Goal: Obtain resource: Download file/media

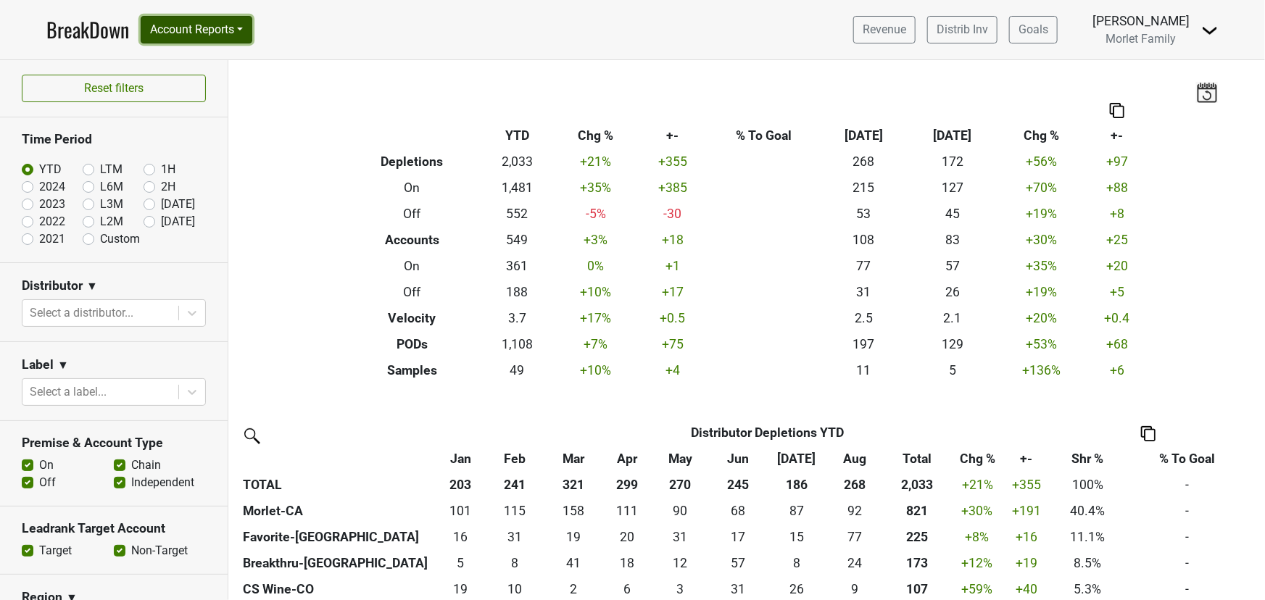
click at [162, 28] on button "Account Reports" at bounding box center [197, 30] width 112 height 28
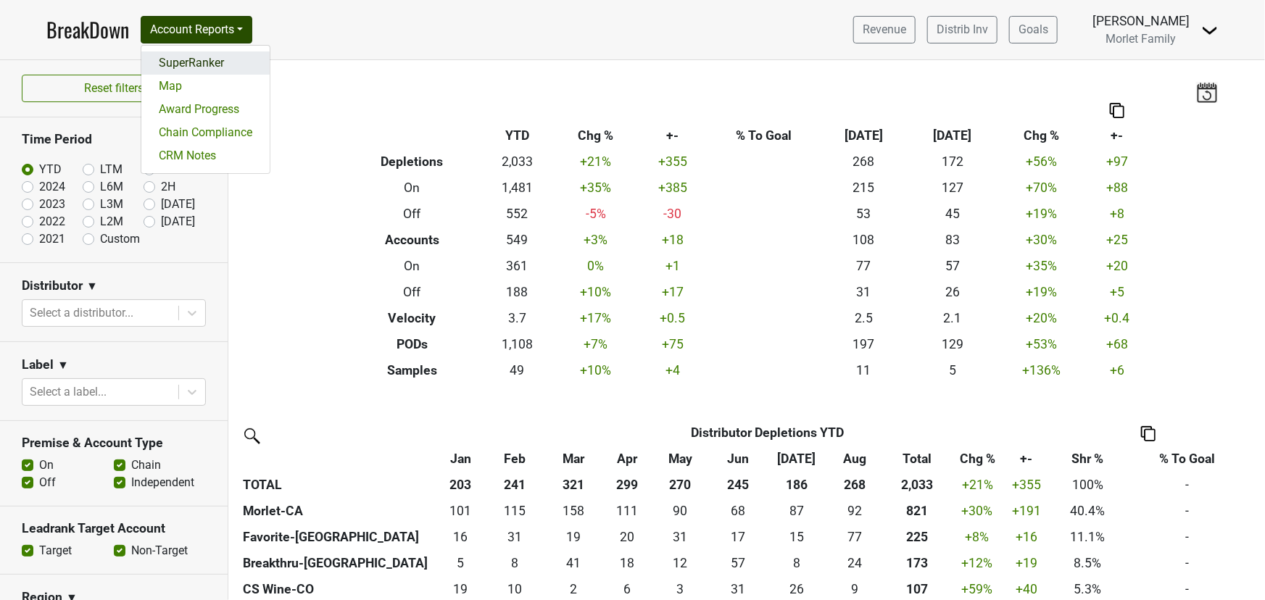
click at [186, 65] on link "SuperRanker" at bounding box center [205, 62] width 128 height 23
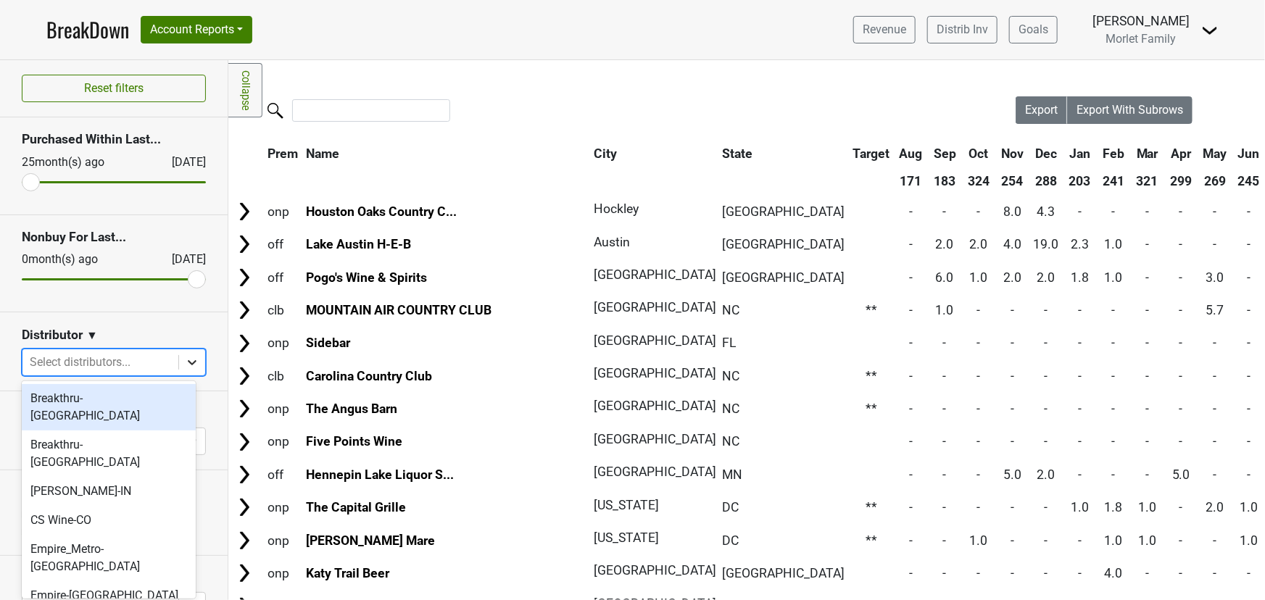
click at [179, 363] on div at bounding box center [192, 362] width 26 height 26
click at [133, 404] on div "Breakthru-FL" at bounding box center [109, 407] width 174 height 46
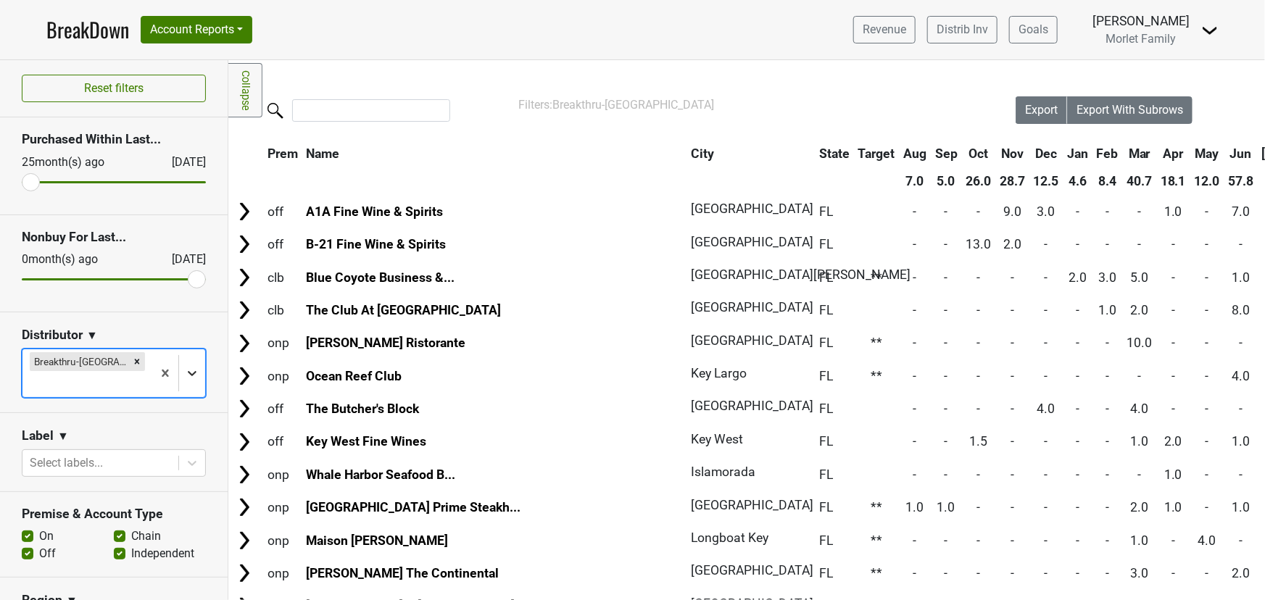
click at [189, 365] on div at bounding box center [192, 373] width 26 height 26
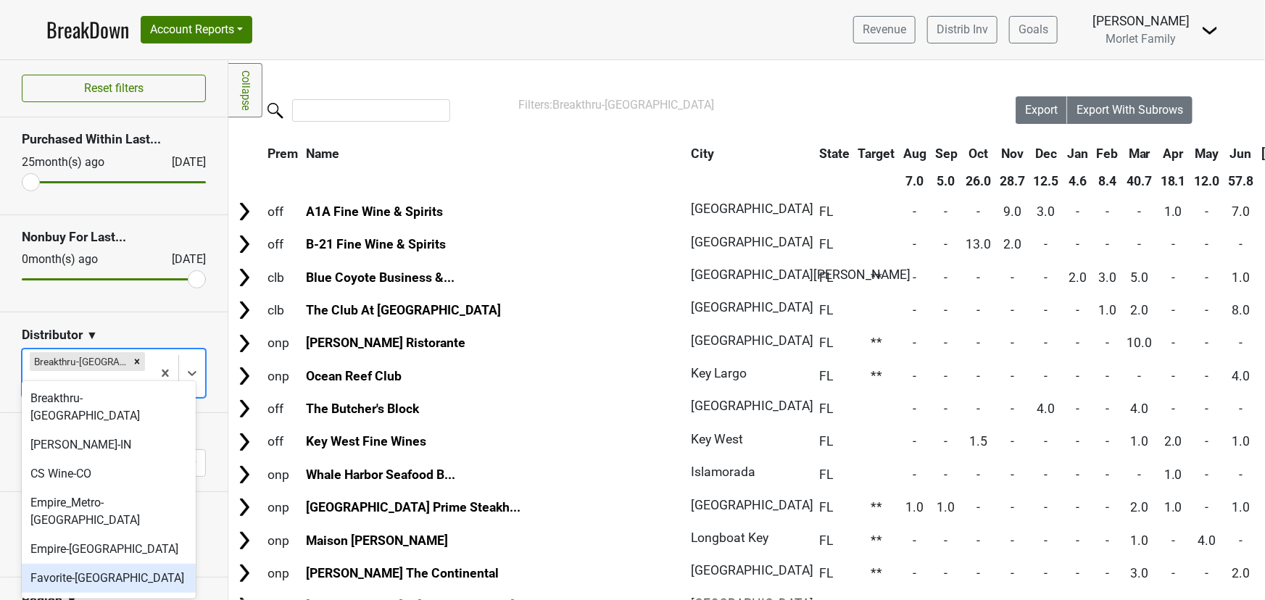
click at [98, 564] on div "Favorite-[GEOGRAPHIC_DATA]" at bounding box center [109, 578] width 174 height 29
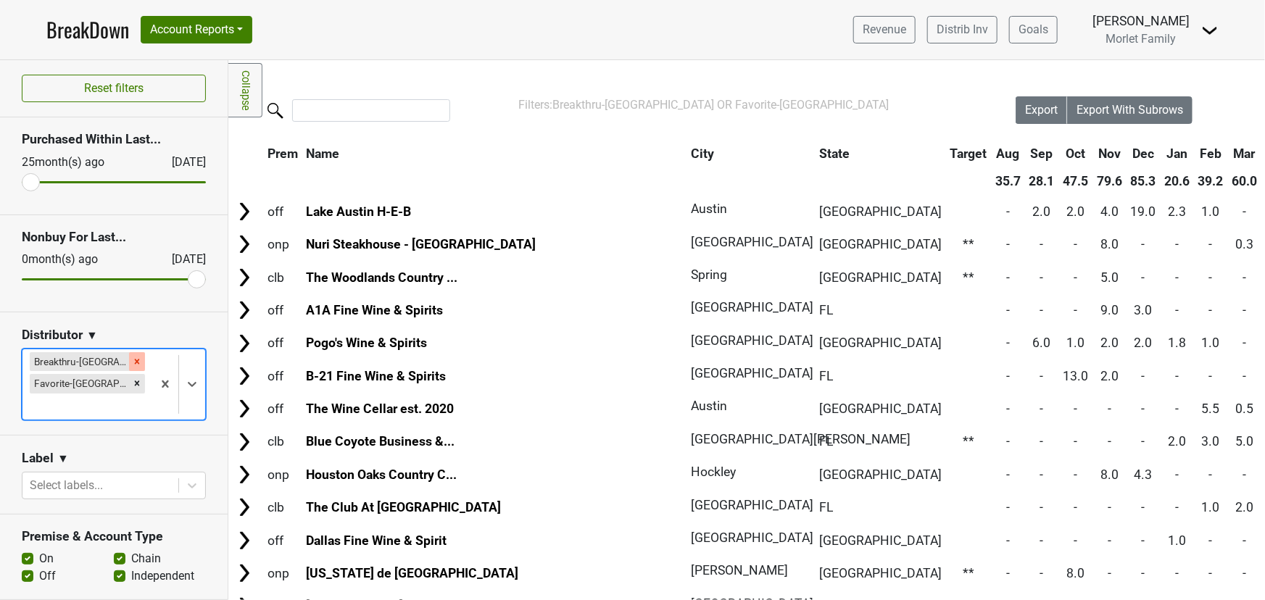
click at [132, 364] on icon "Remove Breakthru-FL" at bounding box center [137, 362] width 10 height 10
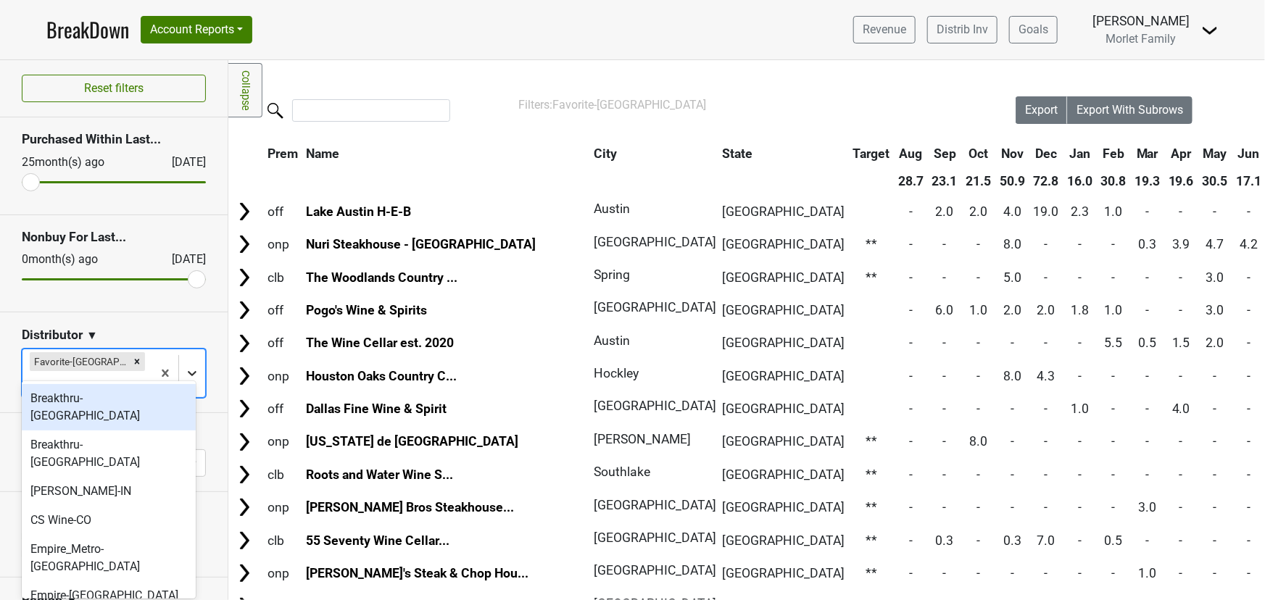
click at [185, 366] on icon at bounding box center [192, 373] width 14 height 14
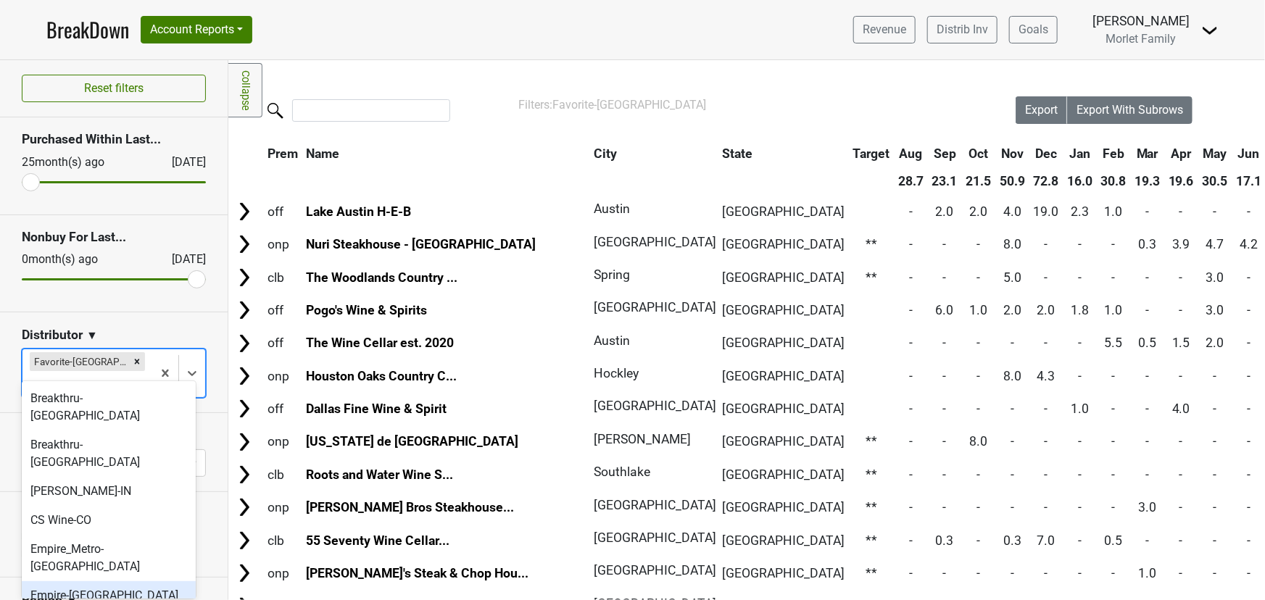
scroll to position [65, 0]
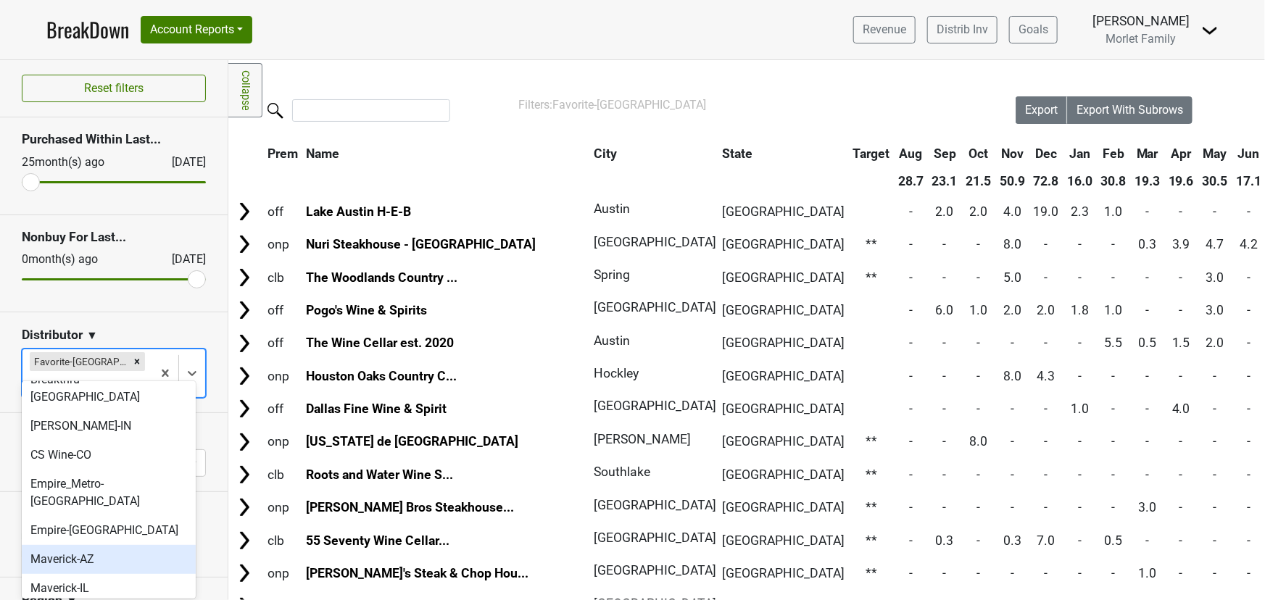
click at [112, 545] on div "Maverick-AZ" at bounding box center [109, 559] width 174 height 29
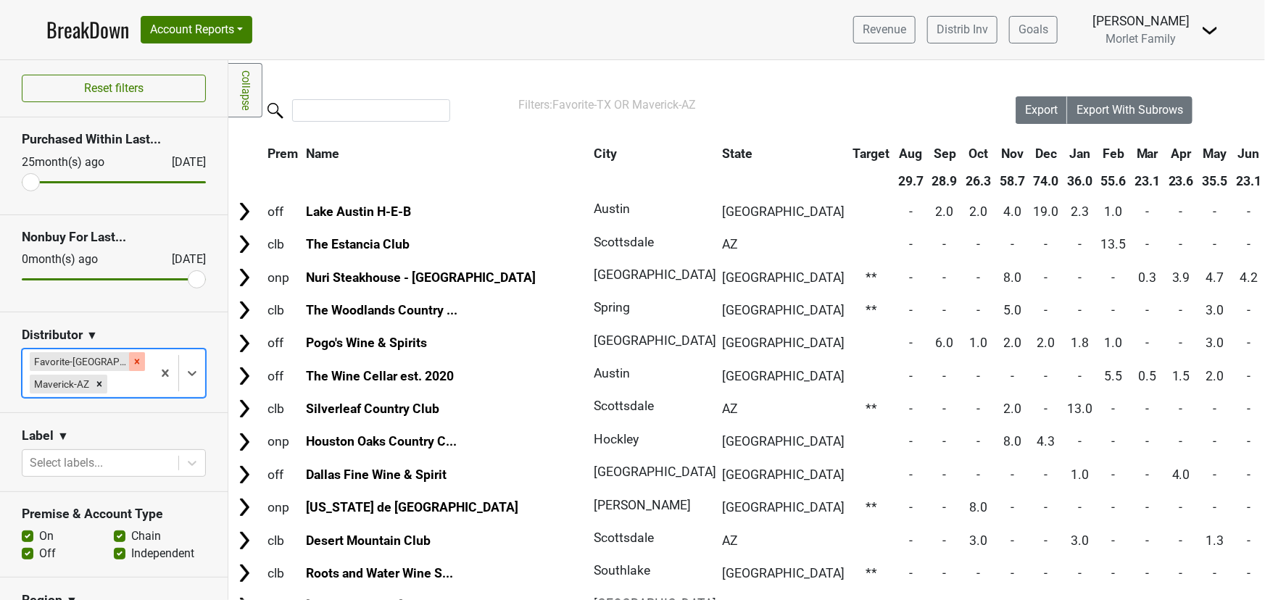
click at [135, 360] on icon "Remove Favorite-TX" at bounding box center [137, 361] width 5 height 5
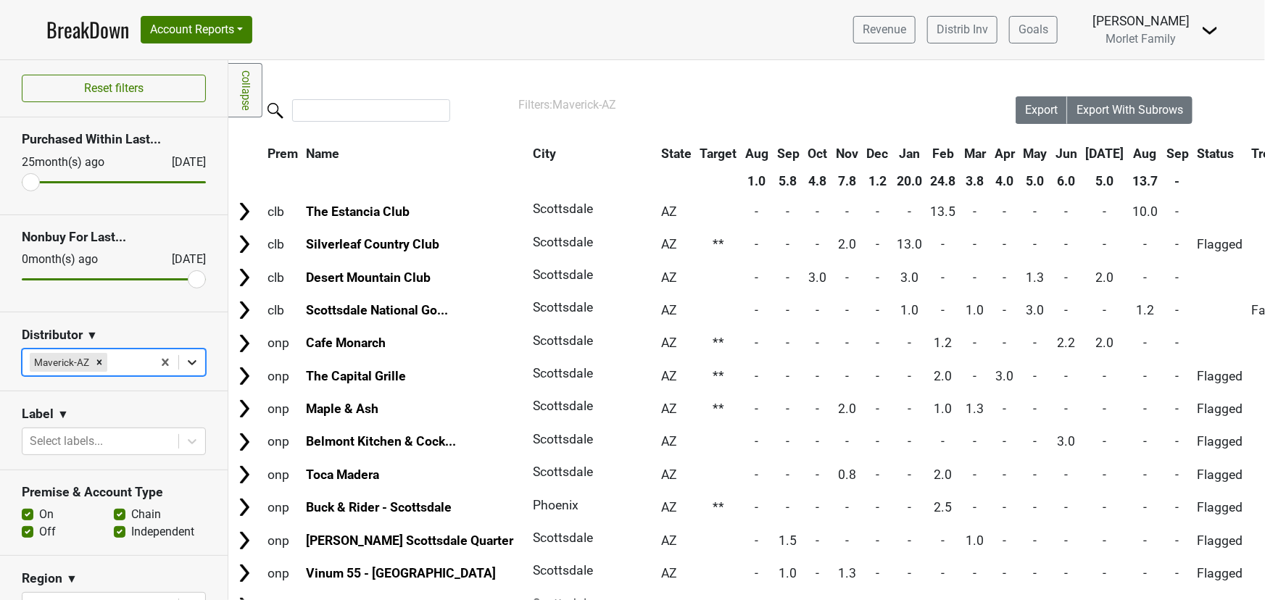
click at [187, 364] on icon at bounding box center [192, 362] width 14 height 14
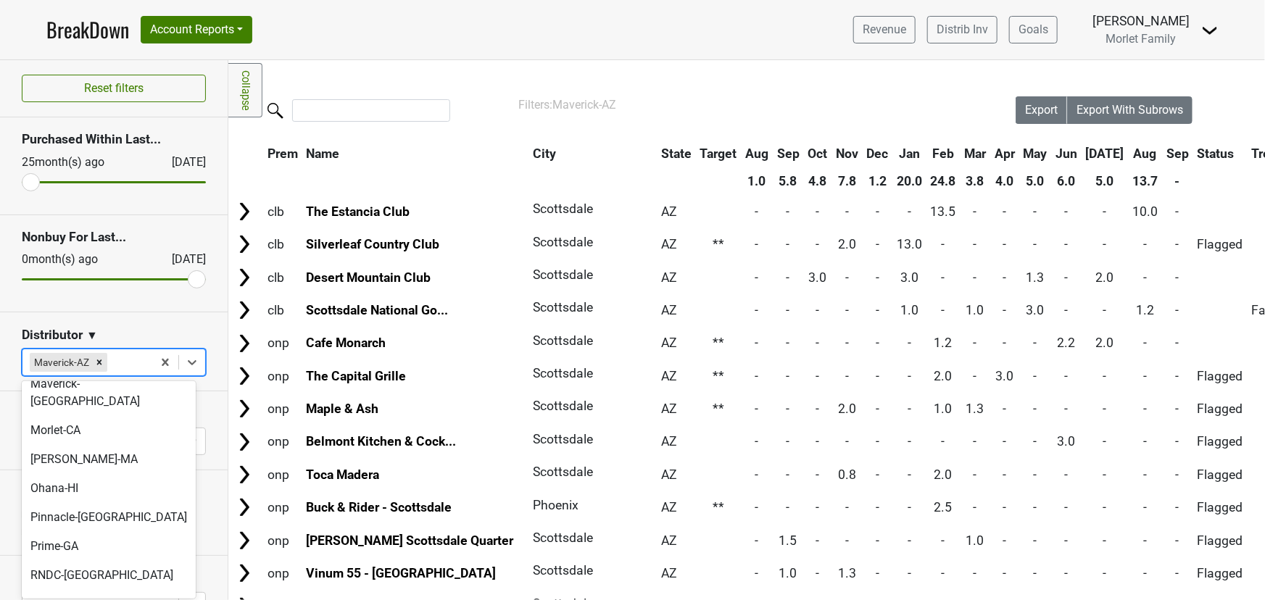
scroll to position [329, 0]
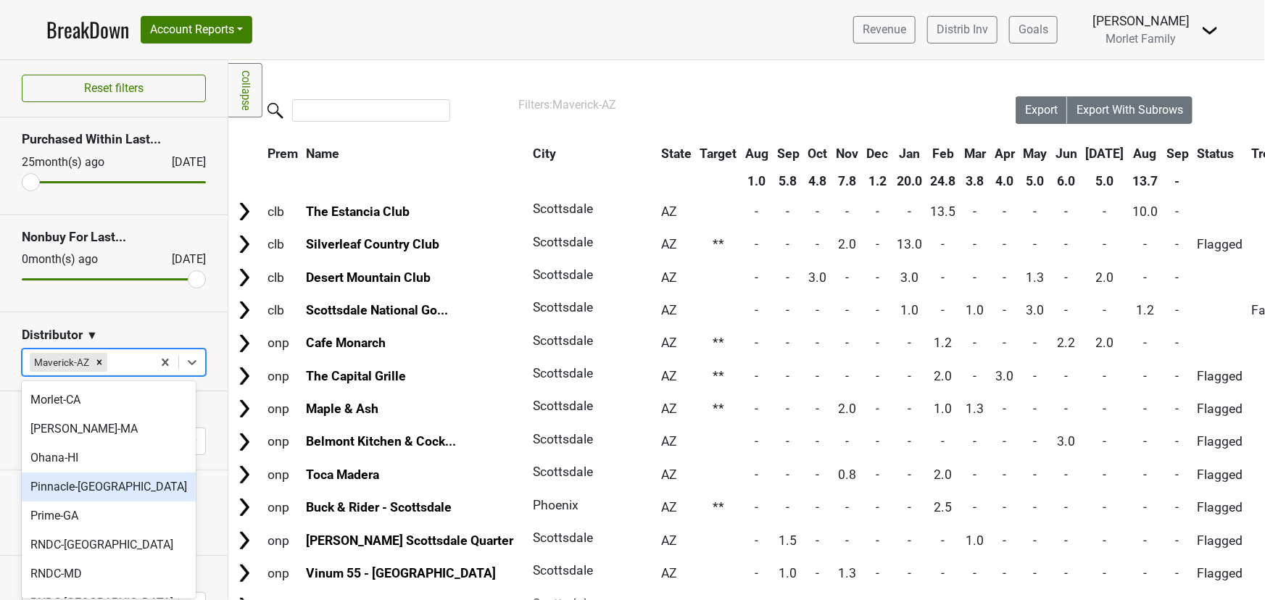
click at [136, 473] on div "Pinnacle-[GEOGRAPHIC_DATA]" at bounding box center [109, 487] width 174 height 29
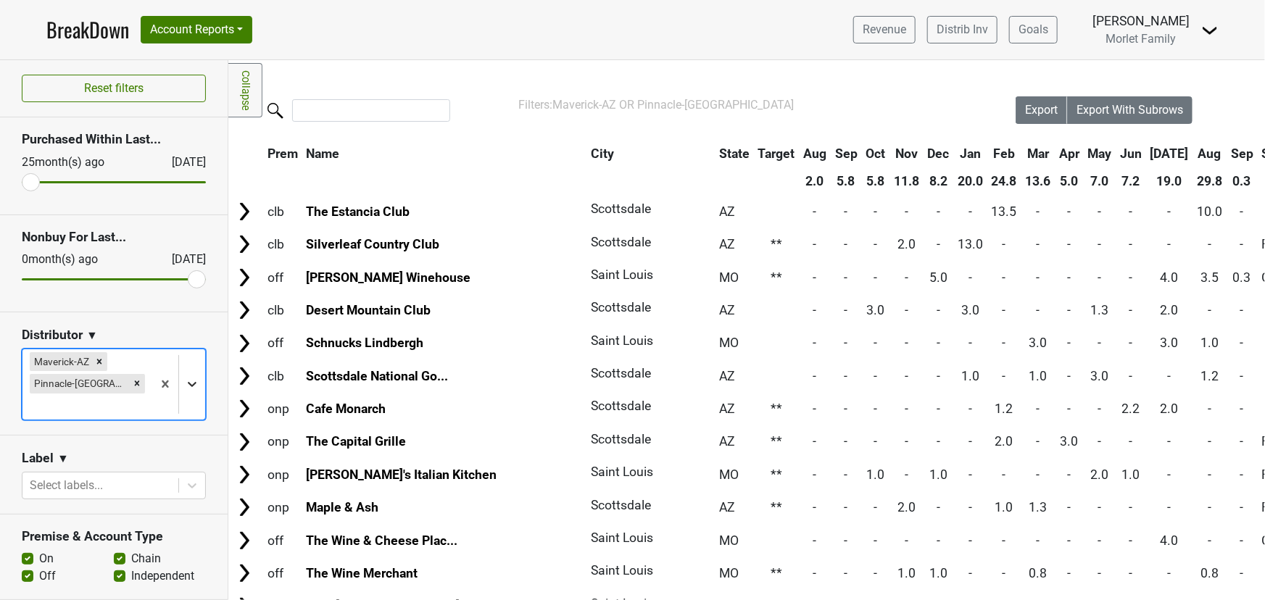
click at [185, 377] on icon at bounding box center [192, 384] width 14 height 14
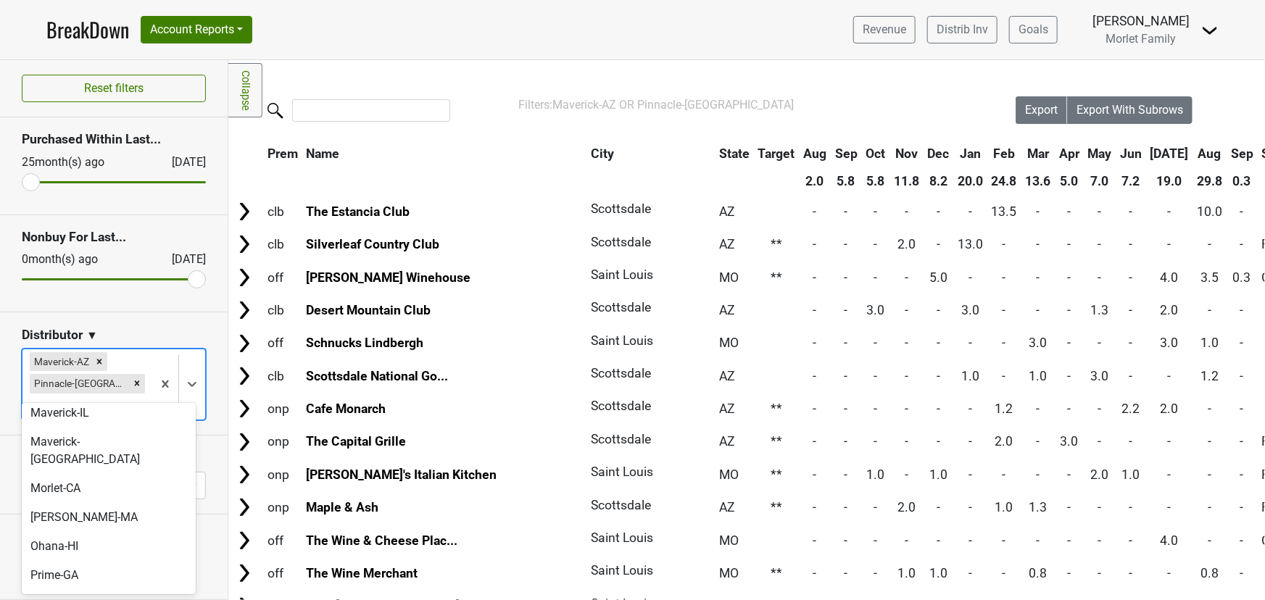
scroll to position [263, 0]
click at [121, 589] on div "RNDC-[GEOGRAPHIC_DATA]" at bounding box center [109, 603] width 174 height 29
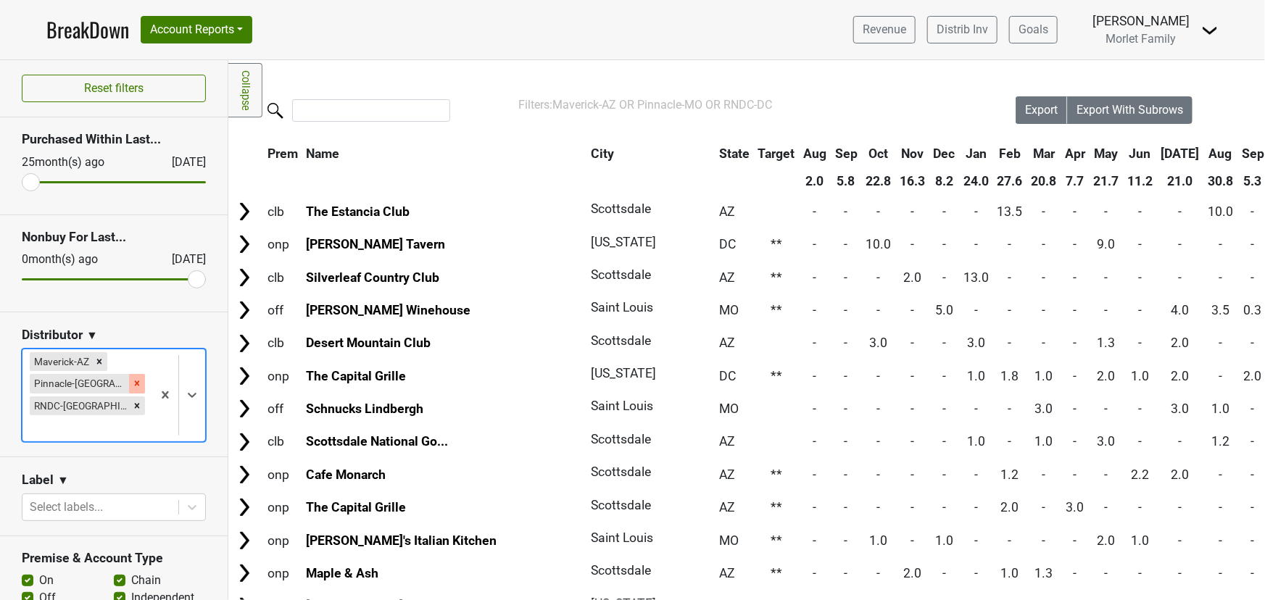
click at [132, 383] on icon "Remove Pinnacle-MO" at bounding box center [137, 383] width 10 height 10
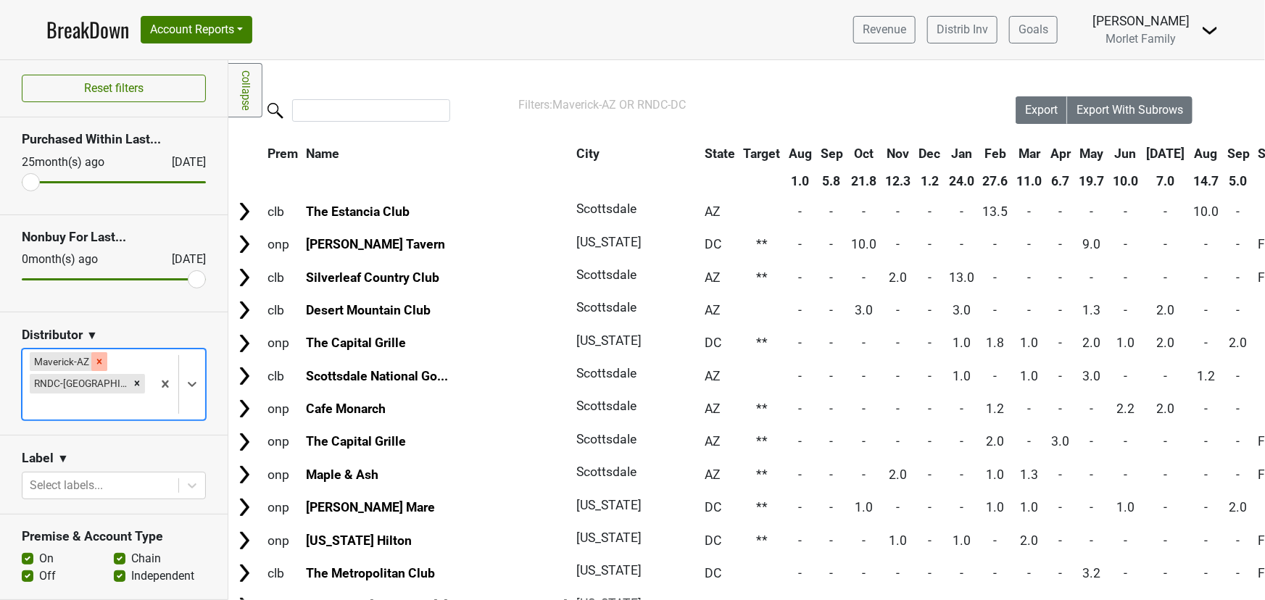
click at [100, 362] on icon "Remove Maverick-AZ" at bounding box center [99, 361] width 5 height 5
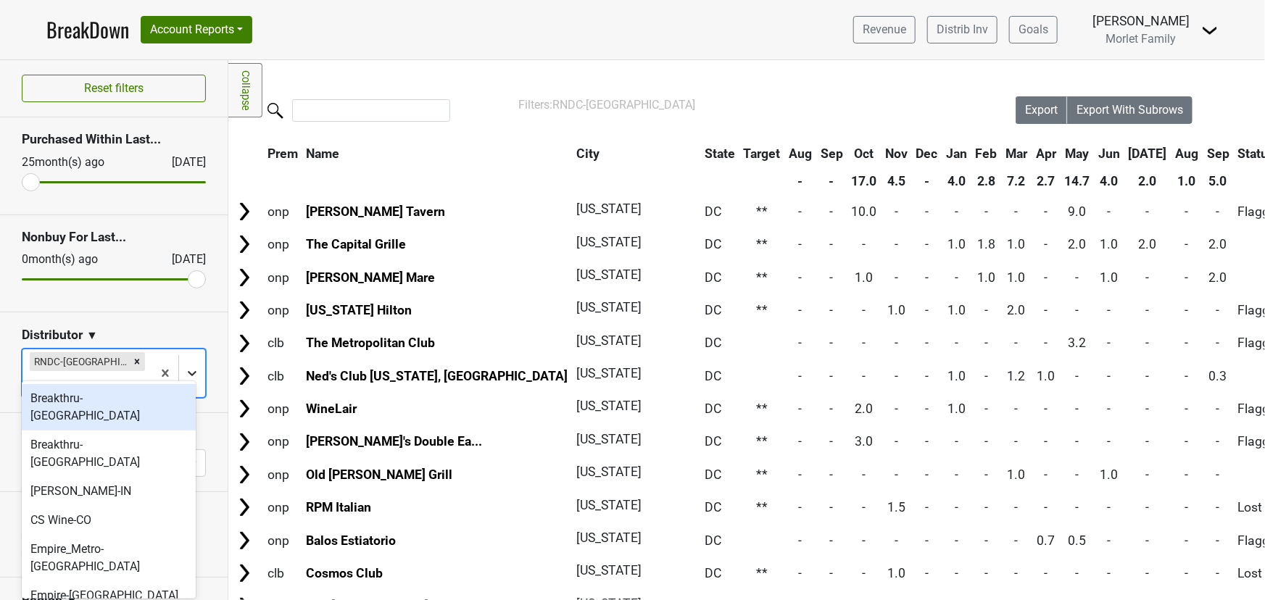
click at [188, 371] on icon at bounding box center [192, 373] width 9 height 5
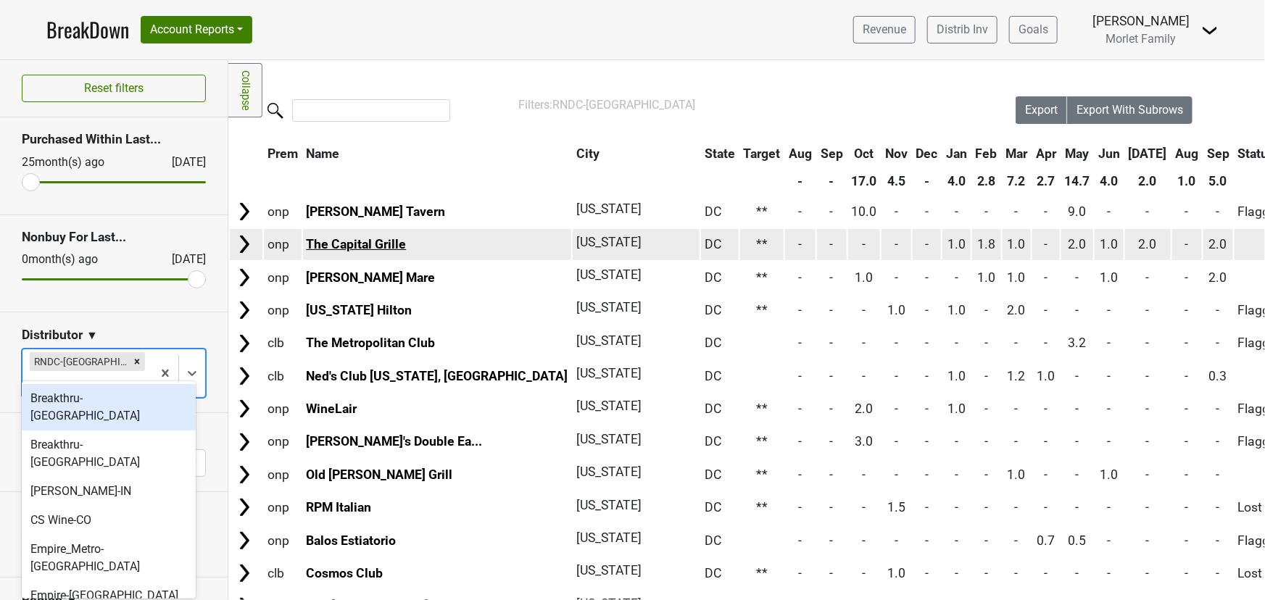
click at [338, 246] on link "The Capital Grille" at bounding box center [356, 244] width 100 height 14
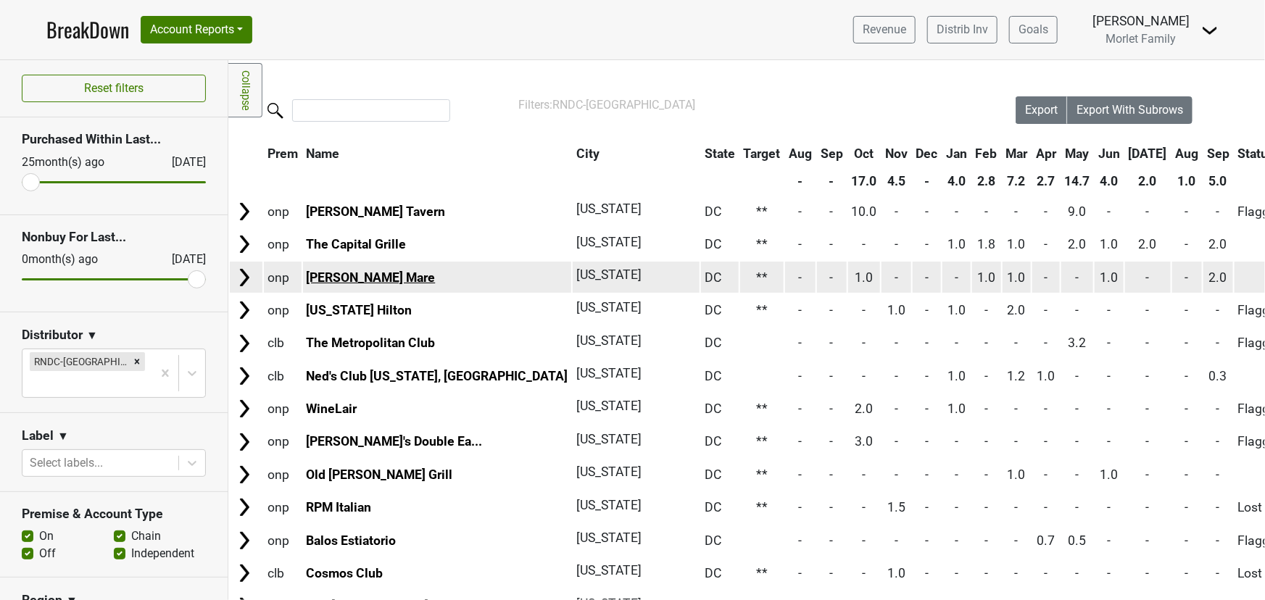
click at [338, 280] on link "Fiola Mare" at bounding box center [370, 277] width 129 height 14
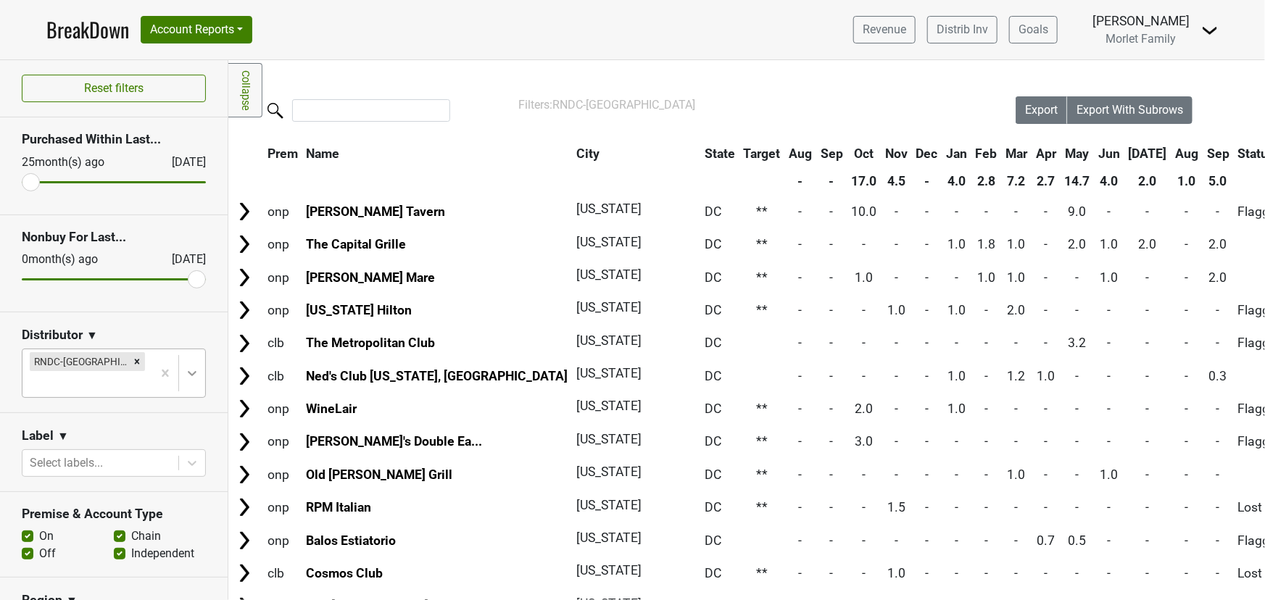
click at [180, 370] on div at bounding box center [192, 373] width 26 height 26
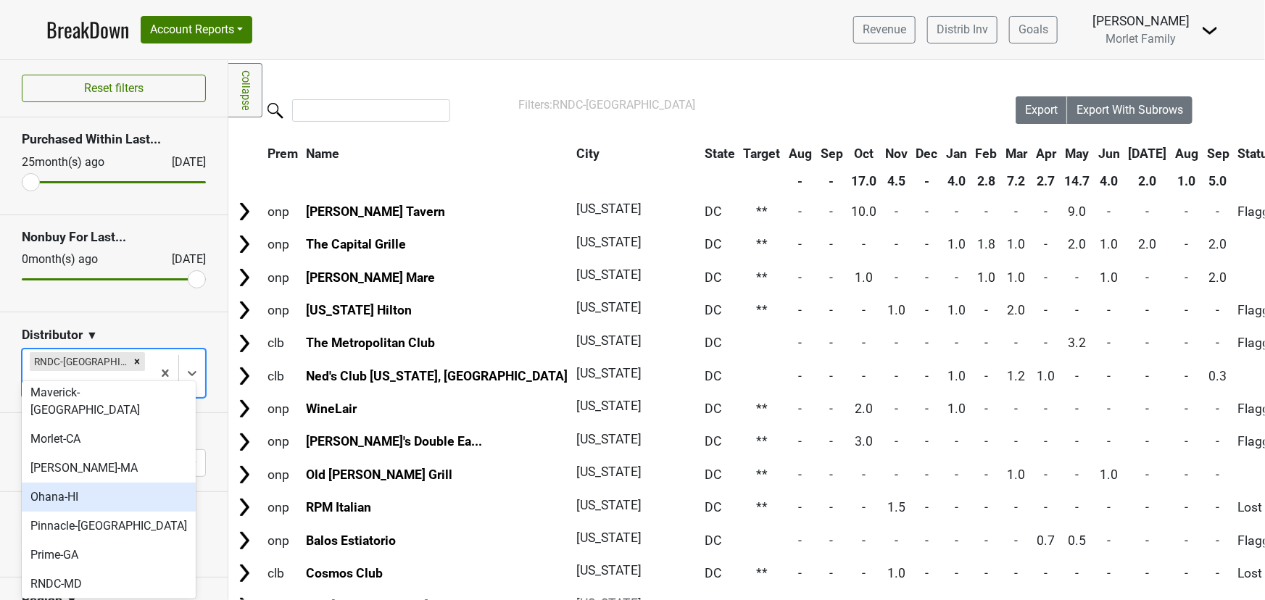
scroll to position [329, 0]
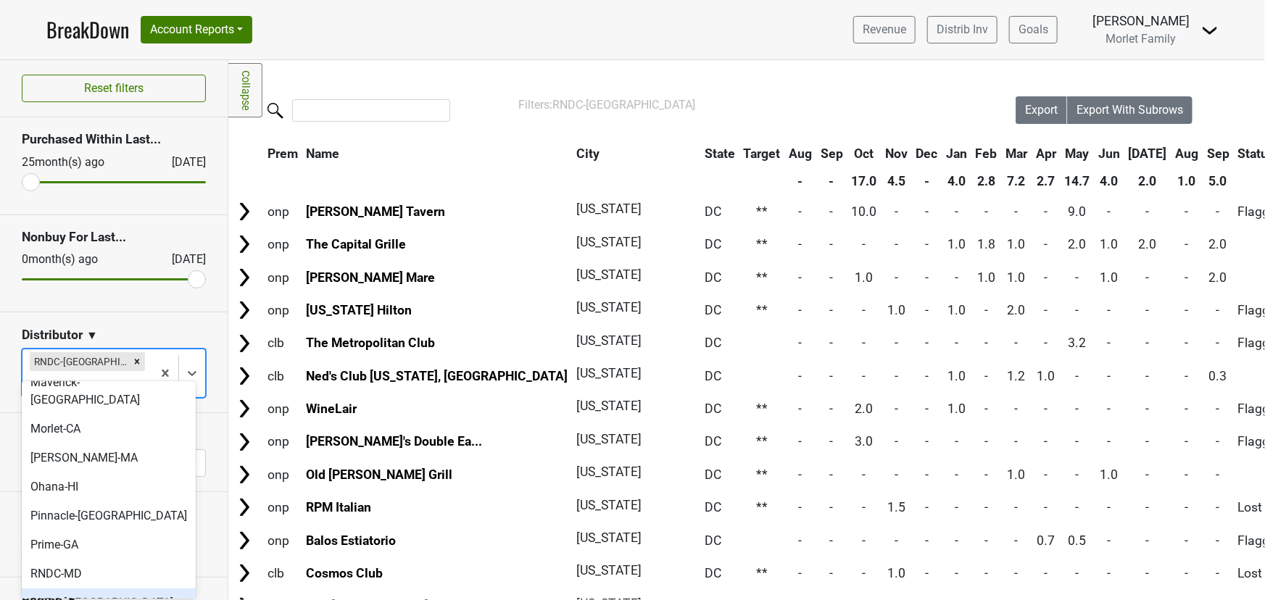
click at [109, 589] on div "RNDC-[GEOGRAPHIC_DATA]" at bounding box center [109, 603] width 174 height 29
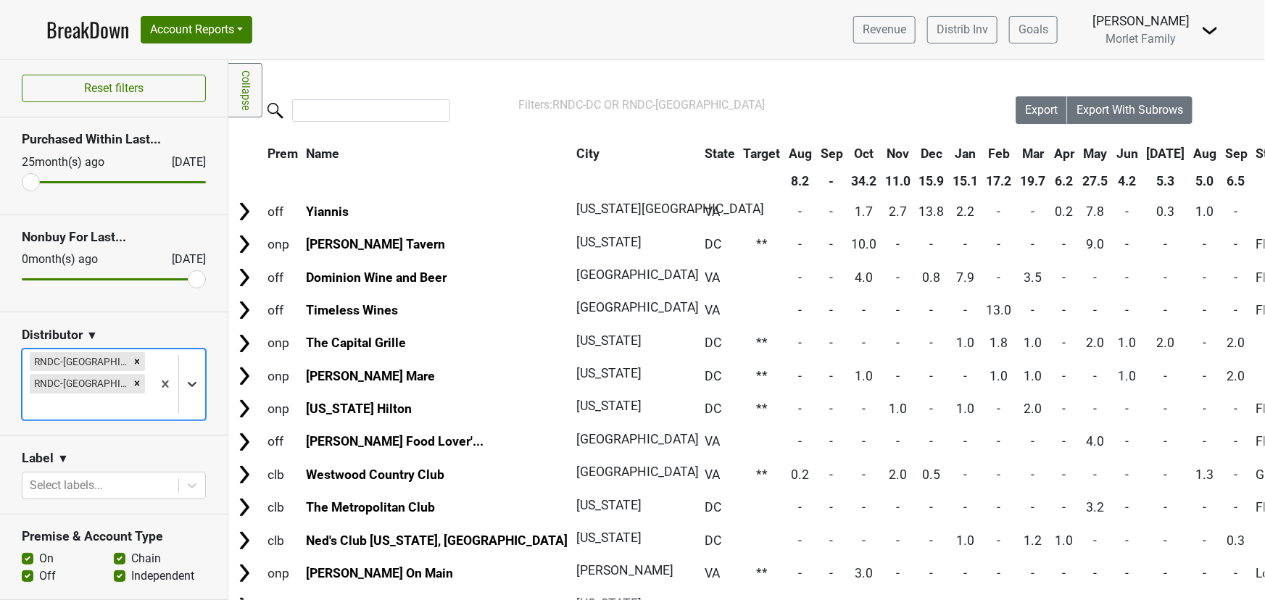
click at [185, 377] on icon at bounding box center [192, 384] width 14 height 14
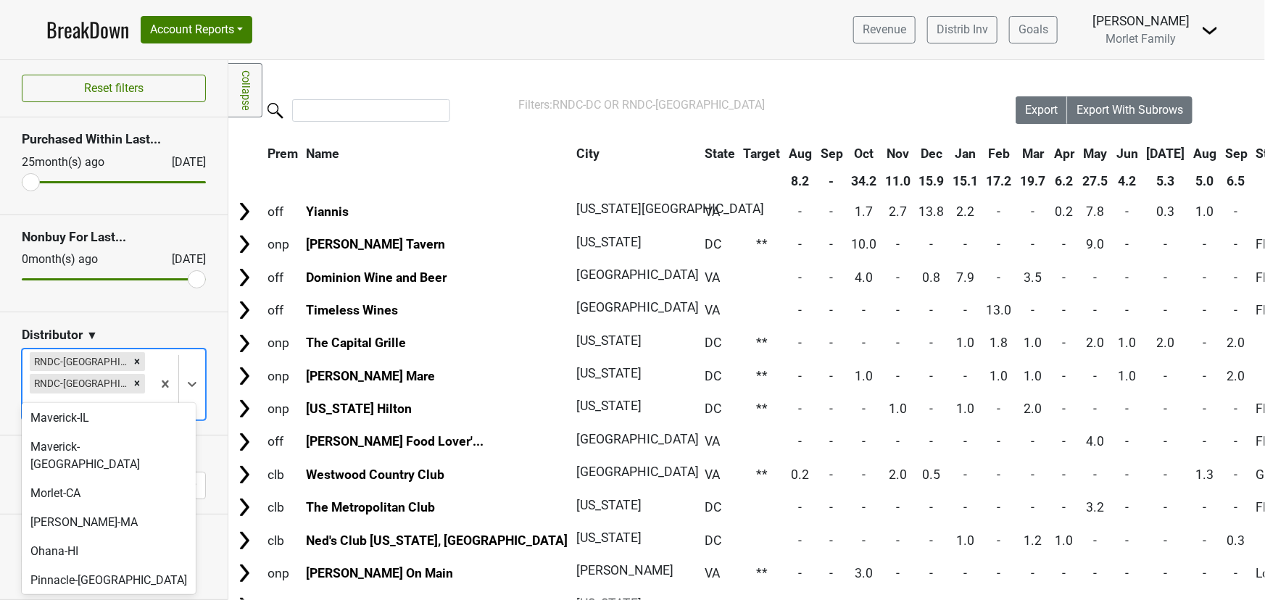
scroll to position [263, 0]
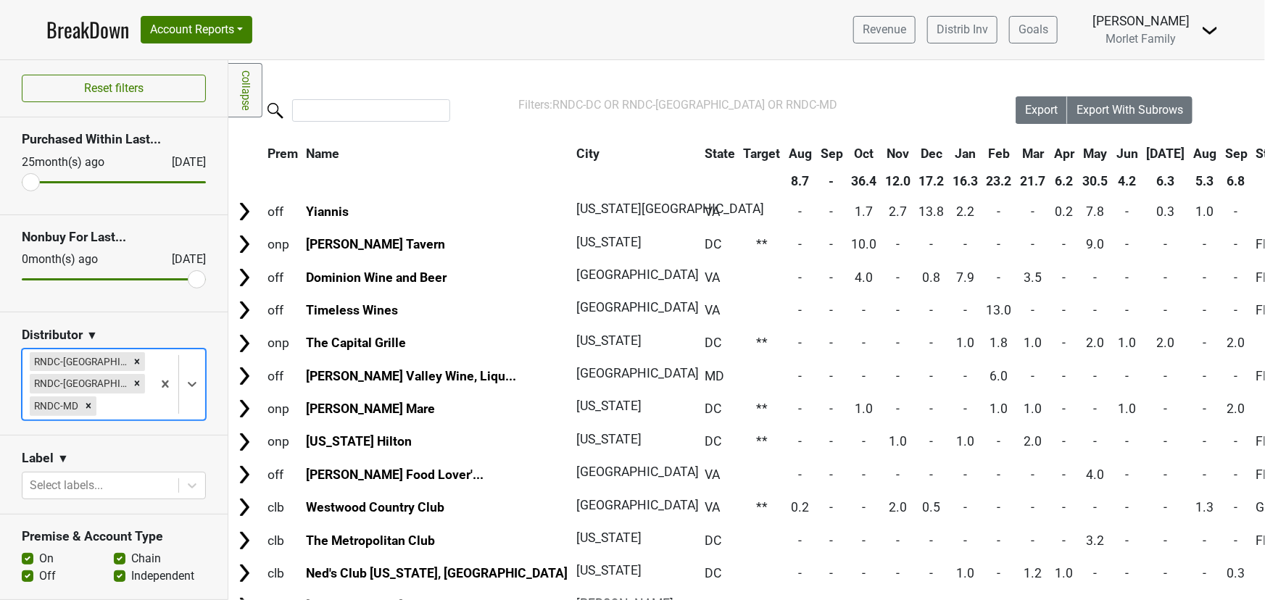
click at [1221, 160] on th "Sep" at bounding box center [1236, 154] width 30 height 26
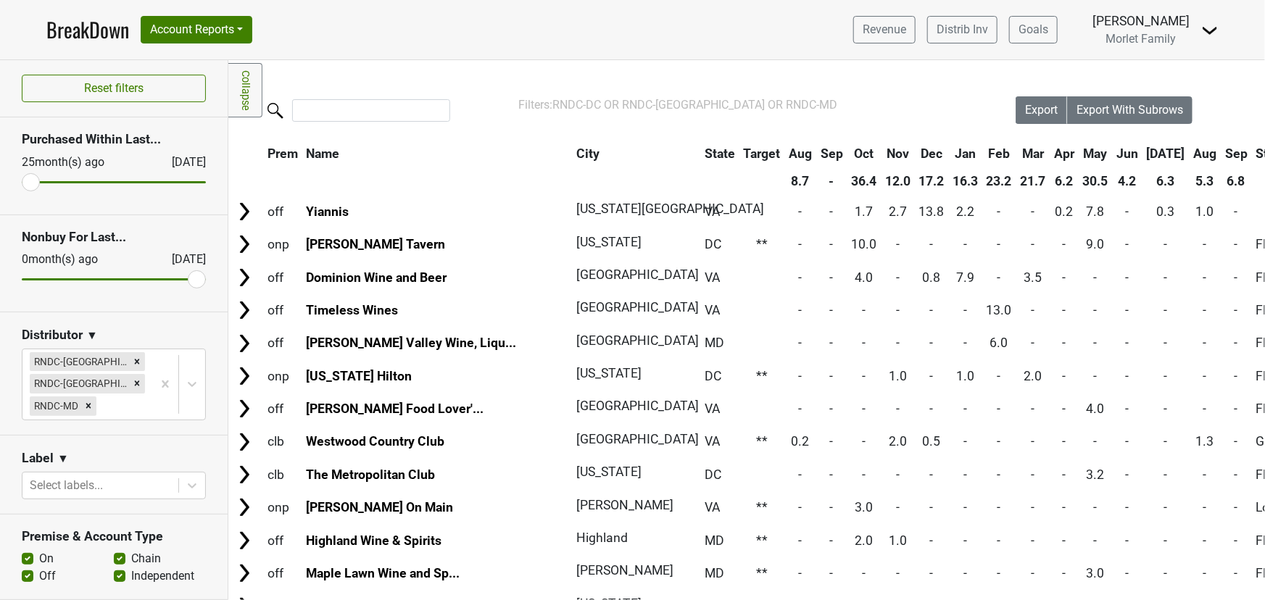
click at [1221, 159] on th "Sep" at bounding box center [1236, 154] width 30 height 26
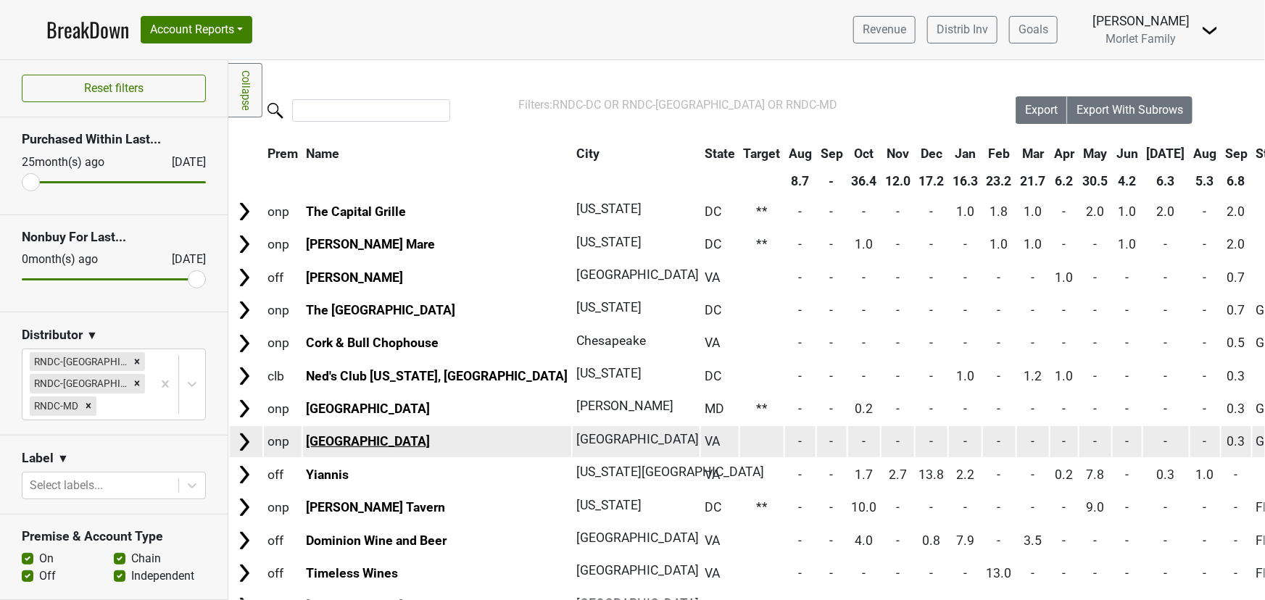
click at [320, 436] on link "Hotel Burg" at bounding box center [368, 441] width 124 height 14
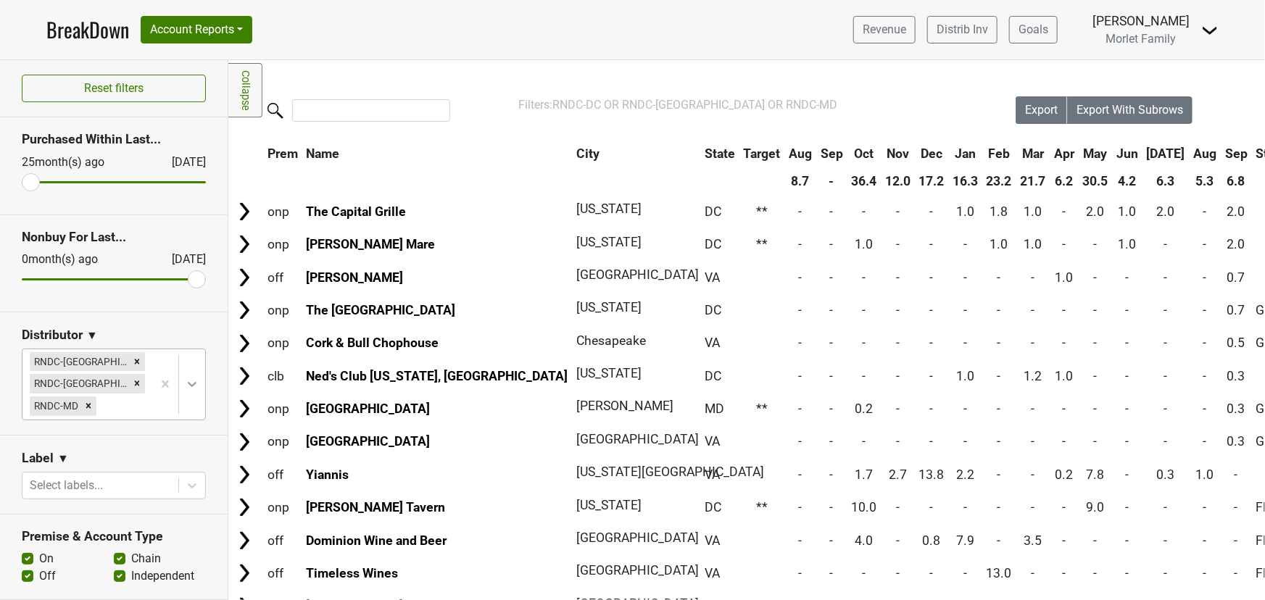
click at [185, 385] on icon at bounding box center [192, 384] width 14 height 14
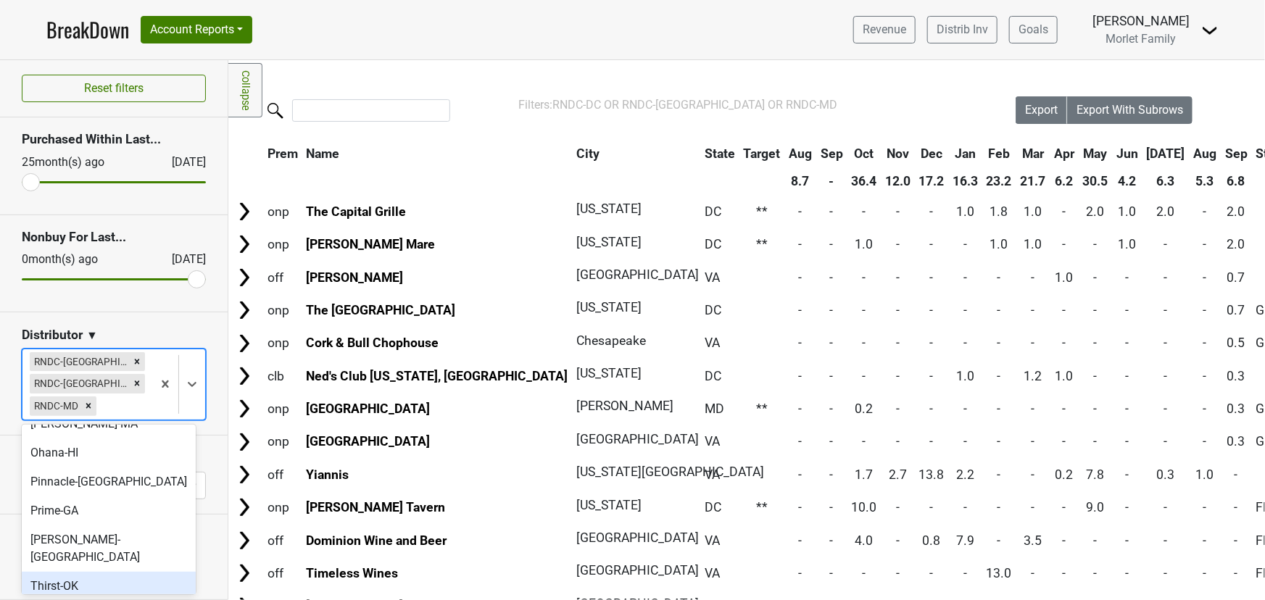
scroll to position [473, 0]
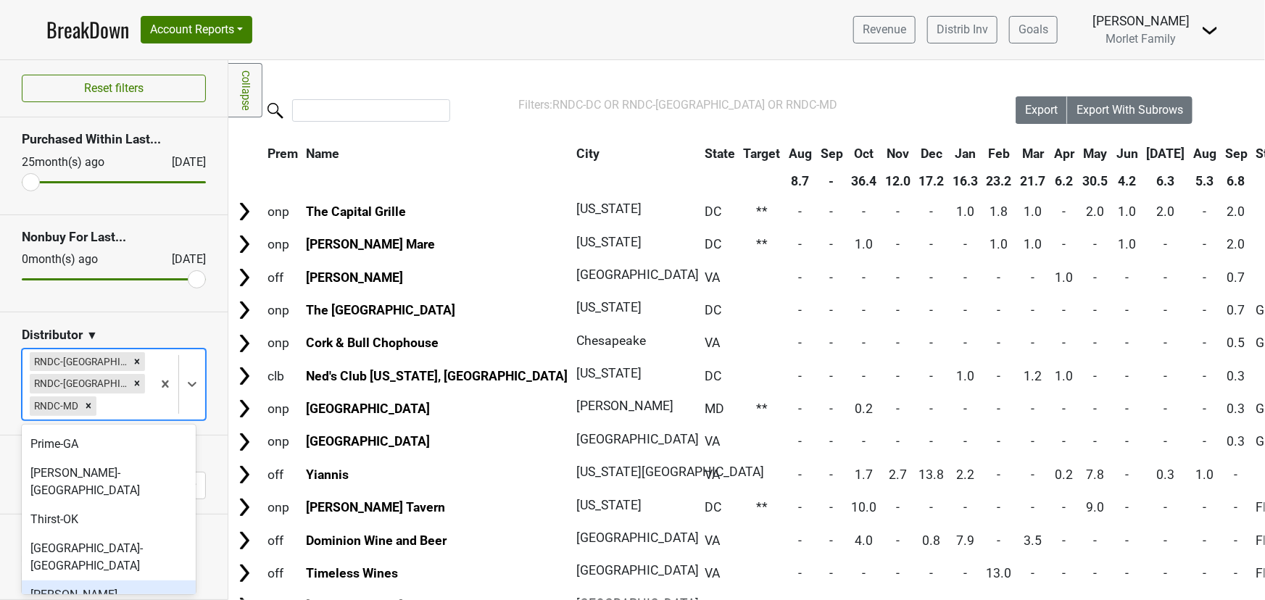
click at [123, 581] on div "[PERSON_NAME]-[GEOGRAPHIC_DATA]" at bounding box center [109, 604] width 174 height 46
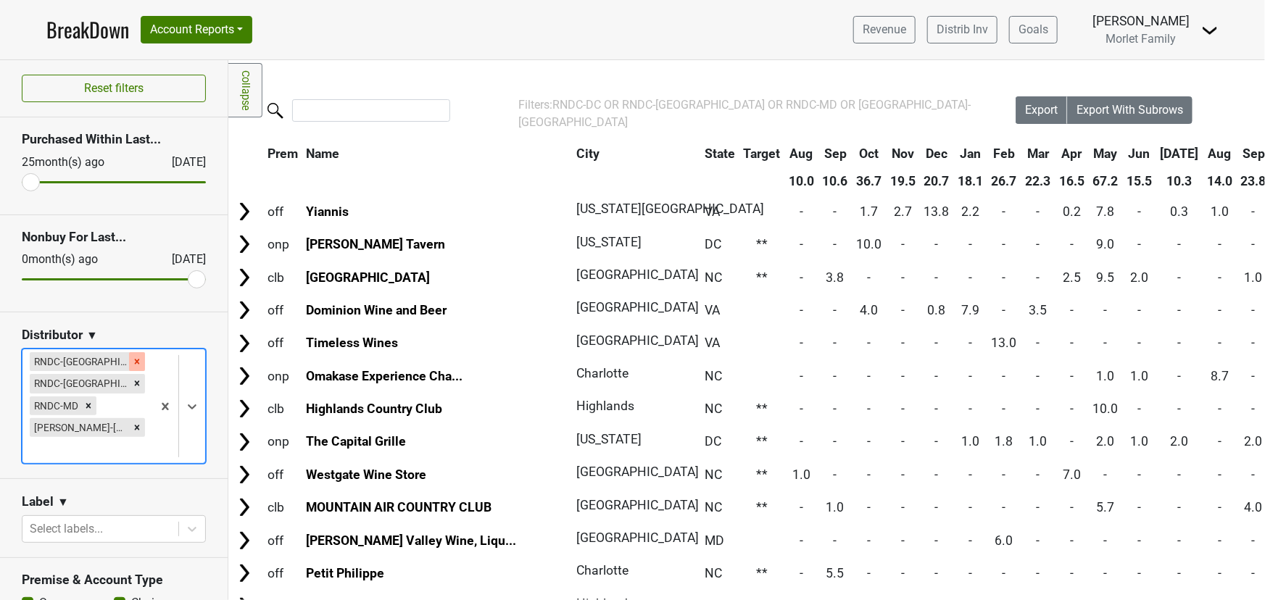
click at [135, 362] on icon "Remove RNDC-DC" at bounding box center [137, 361] width 5 height 5
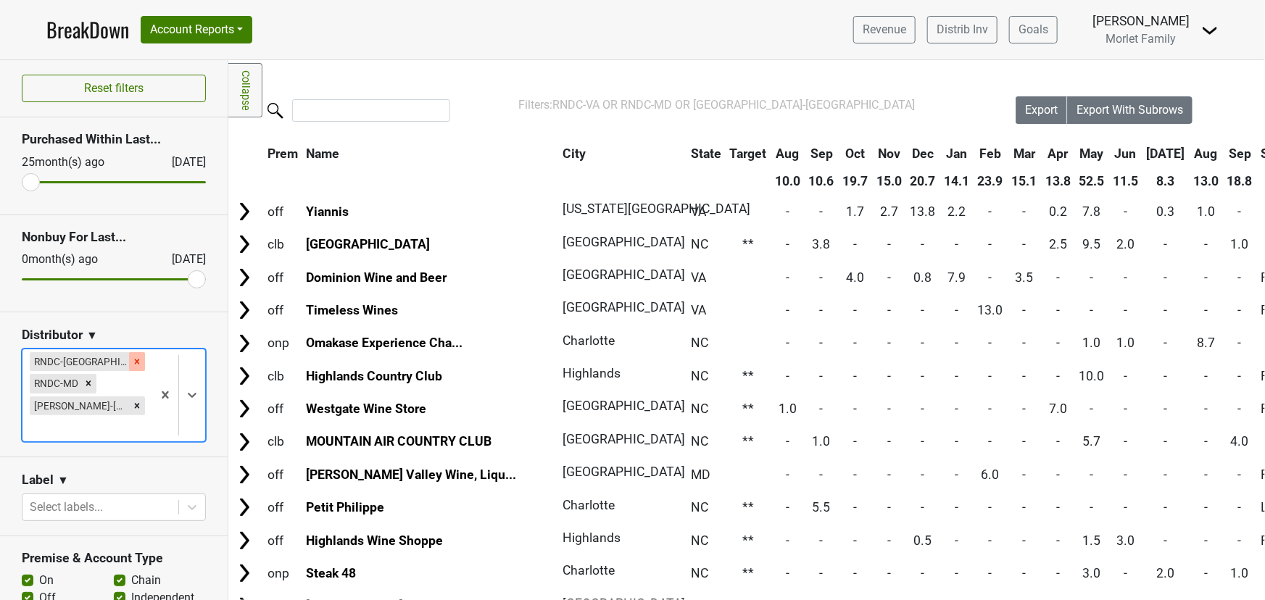
click at [135, 360] on icon "Remove RNDC-VA" at bounding box center [137, 361] width 5 height 5
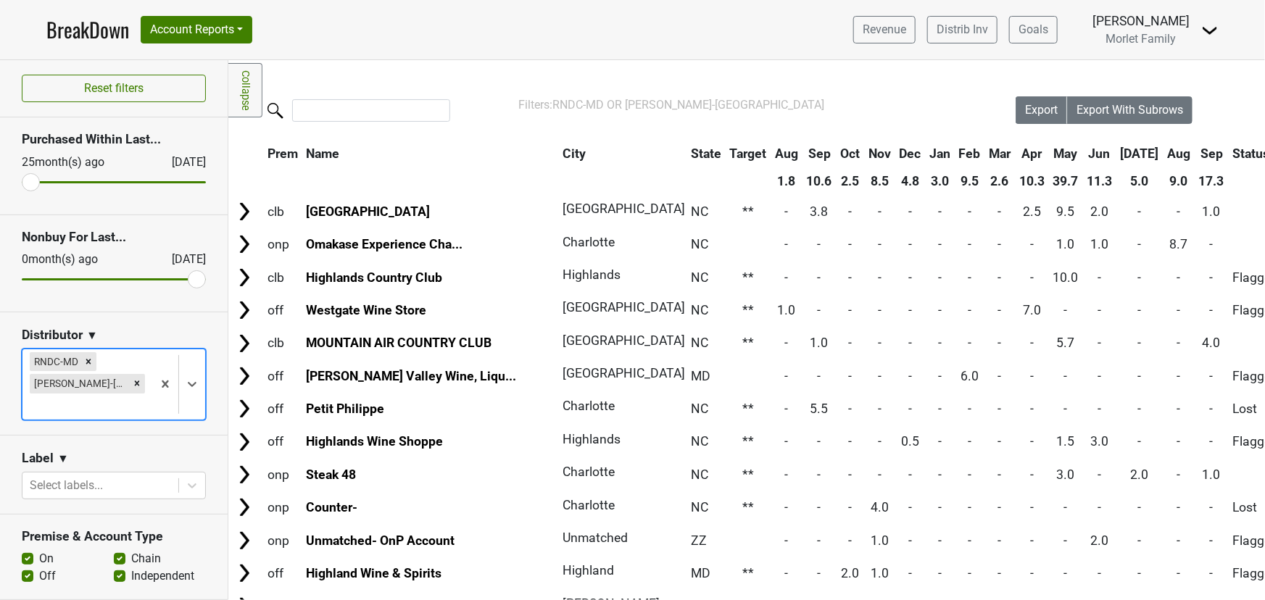
click at [90, 358] on icon "Remove RNDC-MD" at bounding box center [88, 362] width 10 height 10
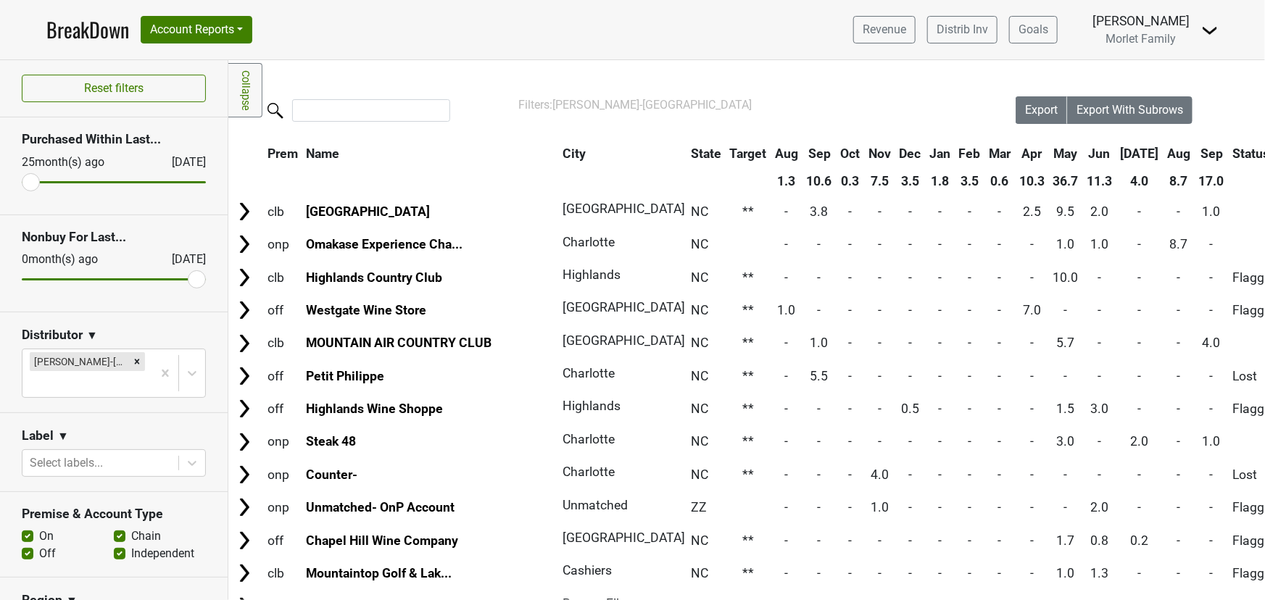
click at [1195, 154] on th "Sep" at bounding box center [1211, 154] width 33 height 26
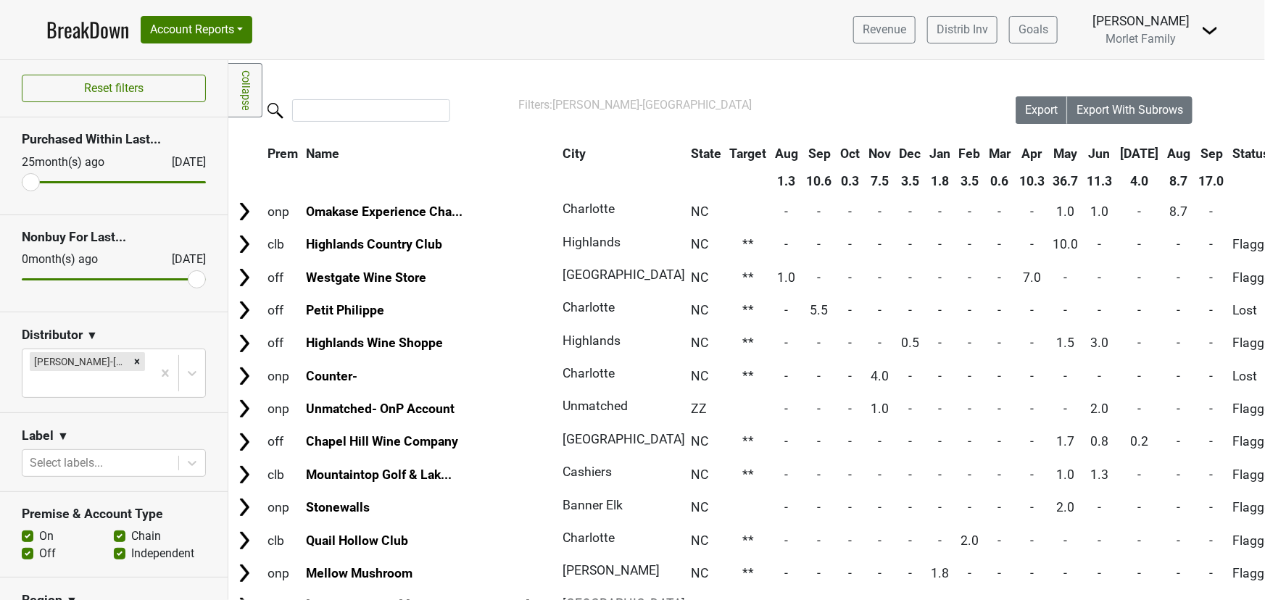
click at [1195, 154] on th "Sep" at bounding box center [1211, 154] width 33 height 26
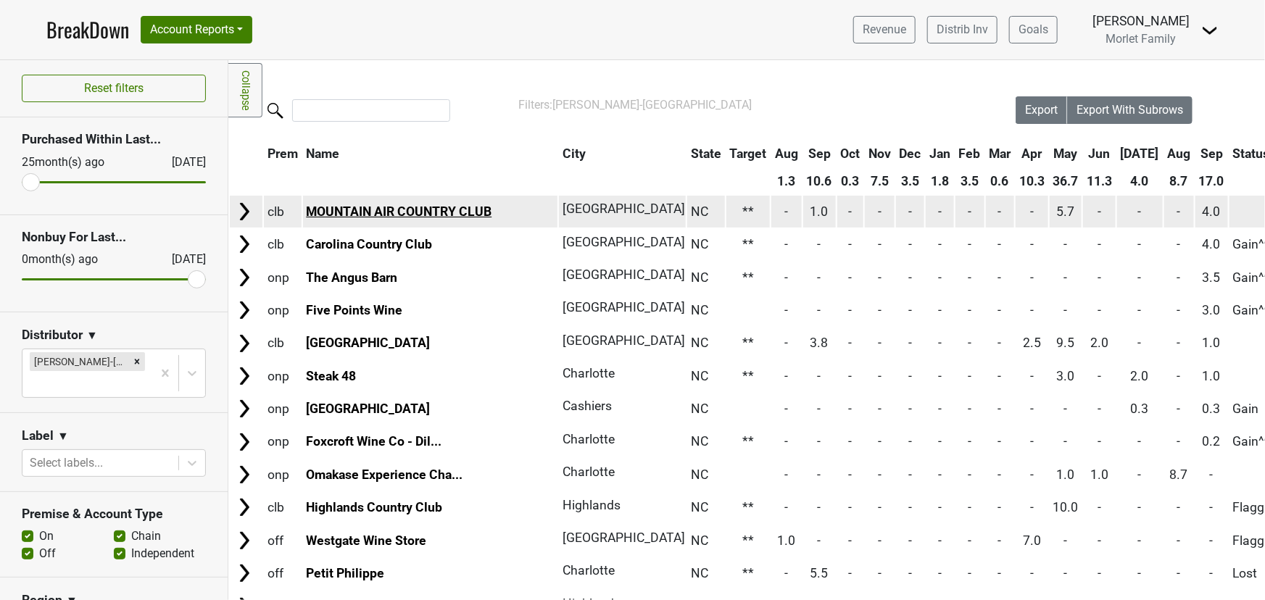
click at [369, 212] on link "MOUNTAIN AIR COUNTRY CLUB" at bounding box center [399, 211] width 186 height 14
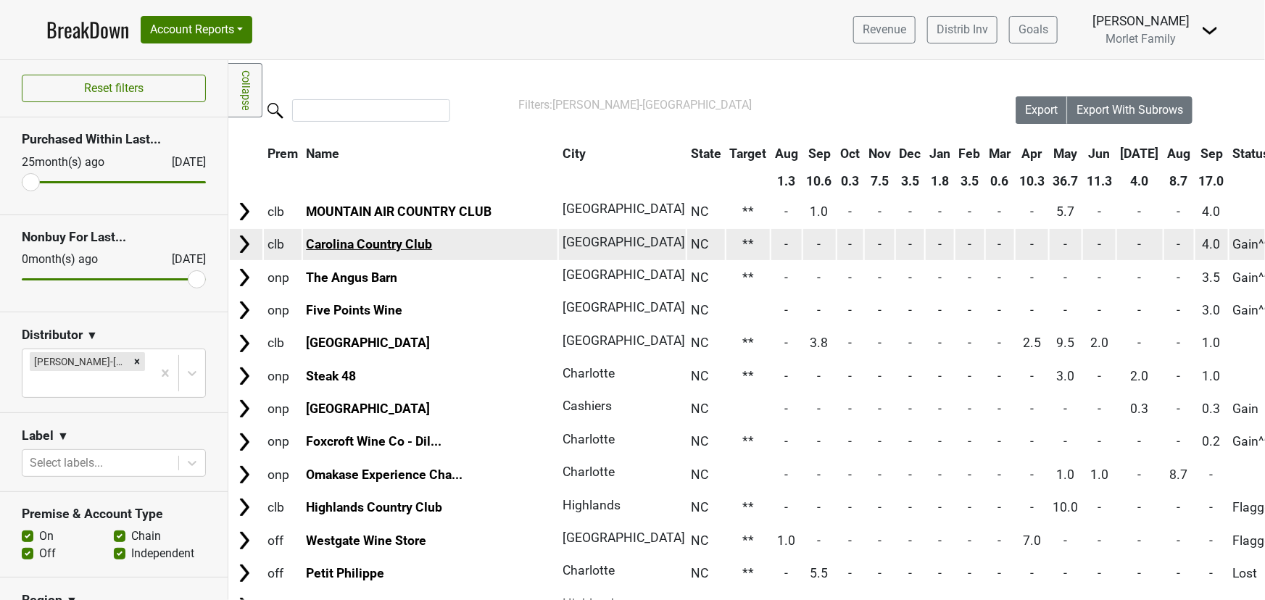
click at [420, 246] on link "Carolina Country Club" at bounding box center [369, 244] width 126 height 14
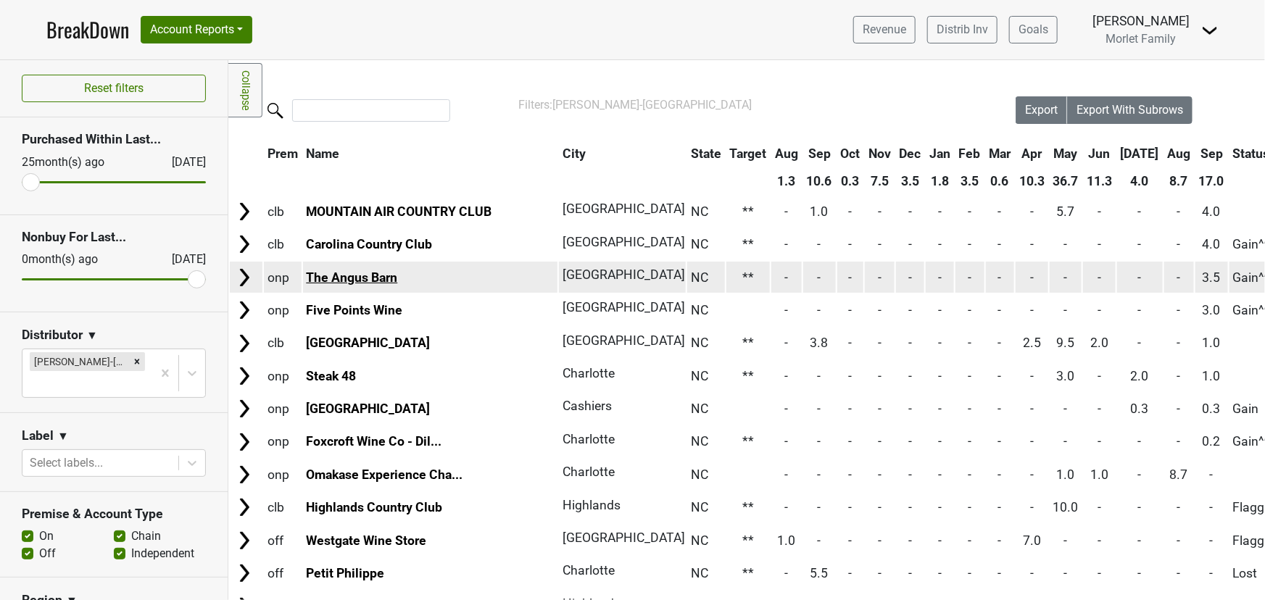
click at [381, 280] on link "The Angus Barn" at bounding box center [351, 277] width 91 height 14
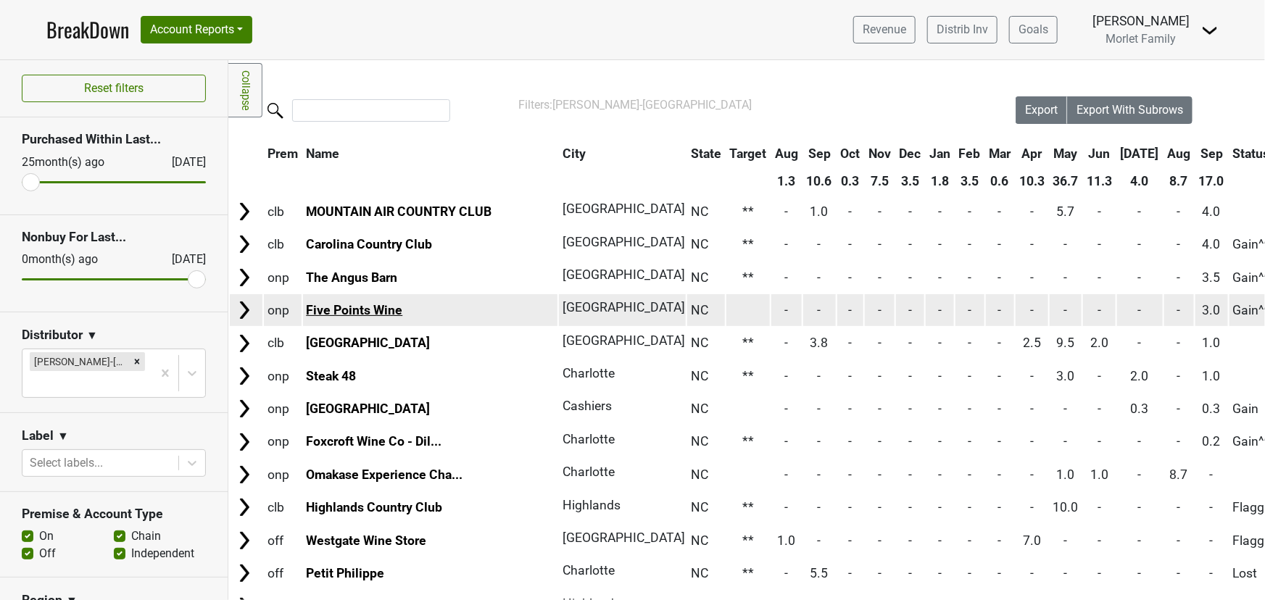
click at [354, 305] on link "Five Points Wine" at bounding box center [354, 310] width 96 height 14
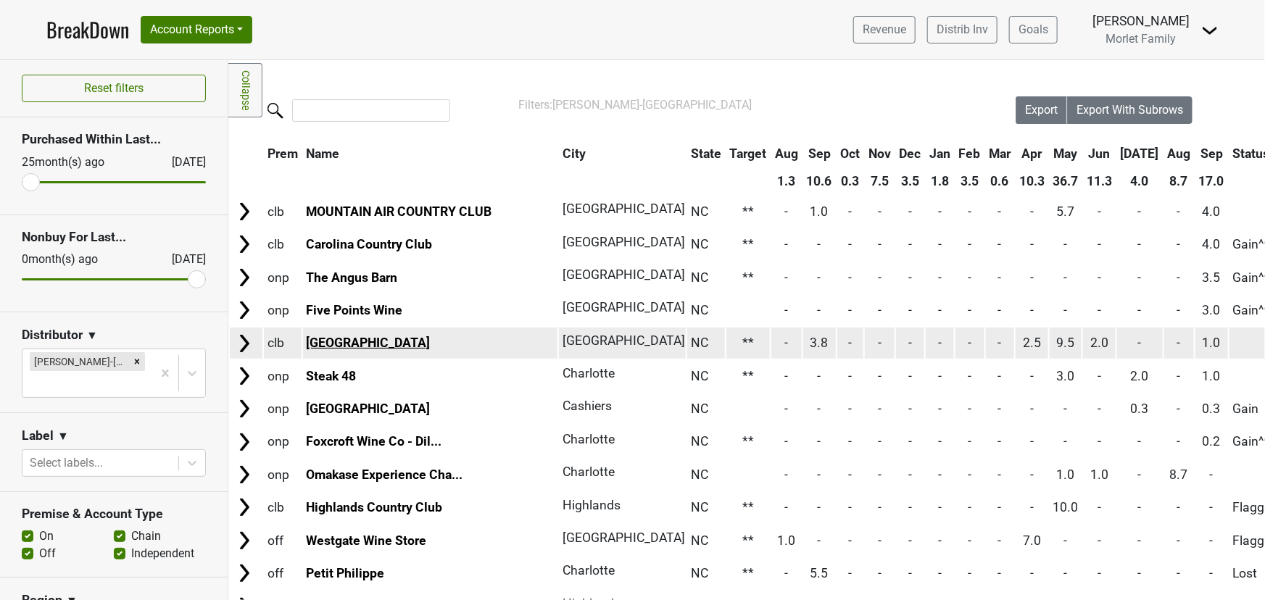
click at [345, 336] on link "Lake Toxaway Country Club" at bounding box center [368, 343] width 124 height 14
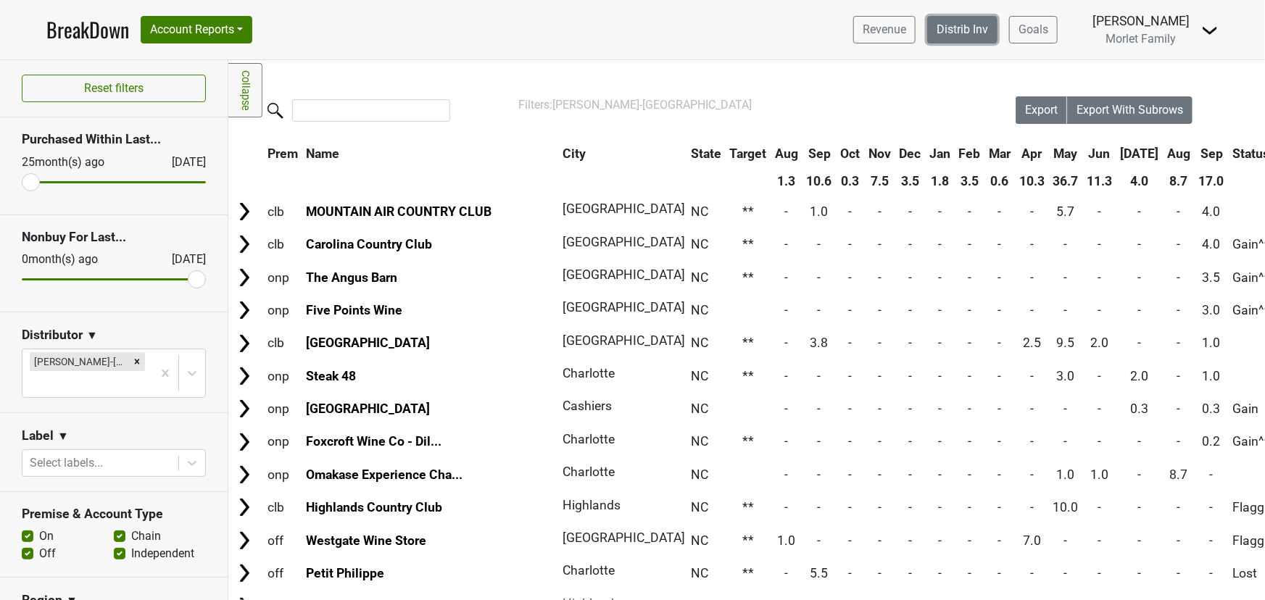
click at [927, 27] on link "Distrib Inv" at bounding box center [962, 30] width 70 height 28
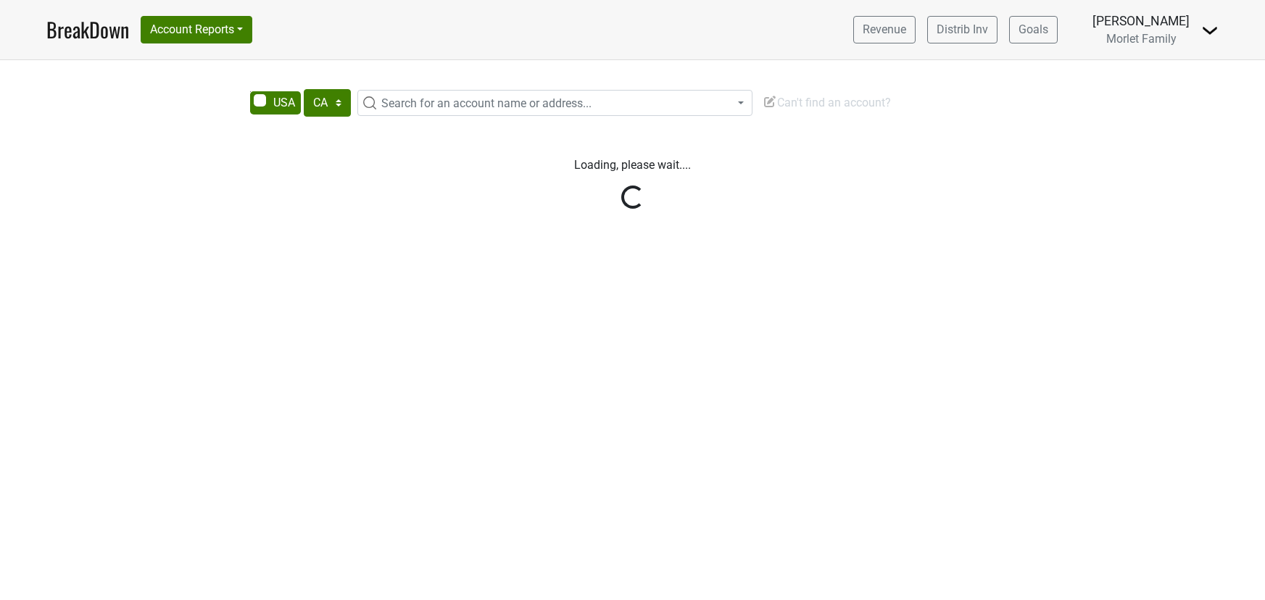
select select "CA"
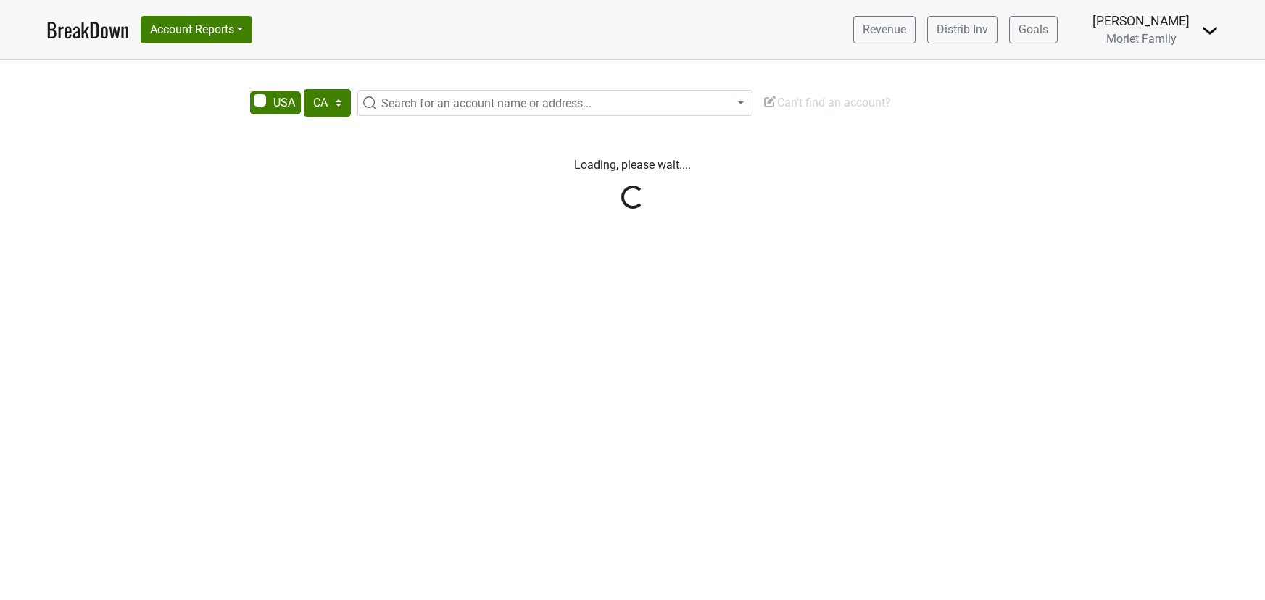
select select "CA"
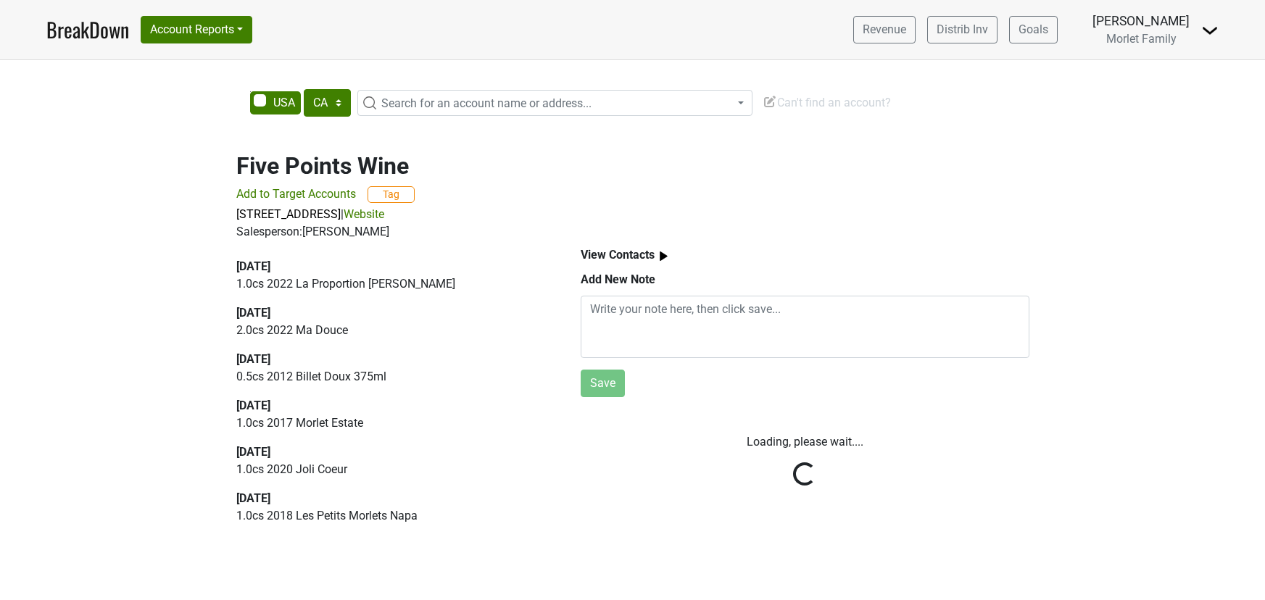
select select "CA"
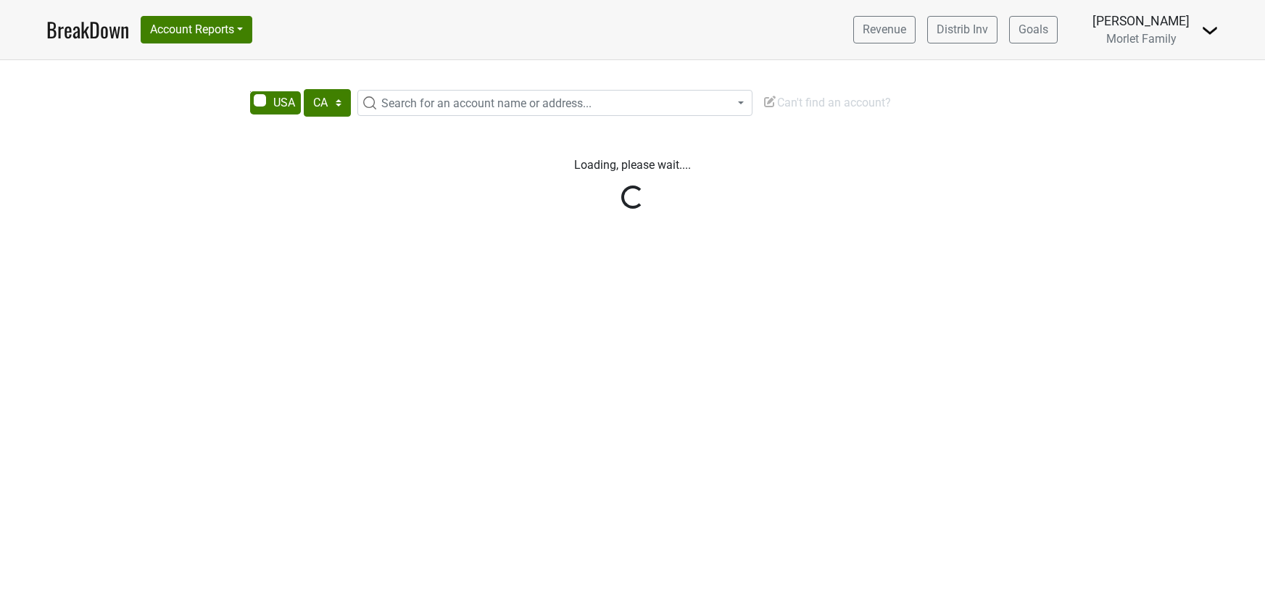
select select "CA"
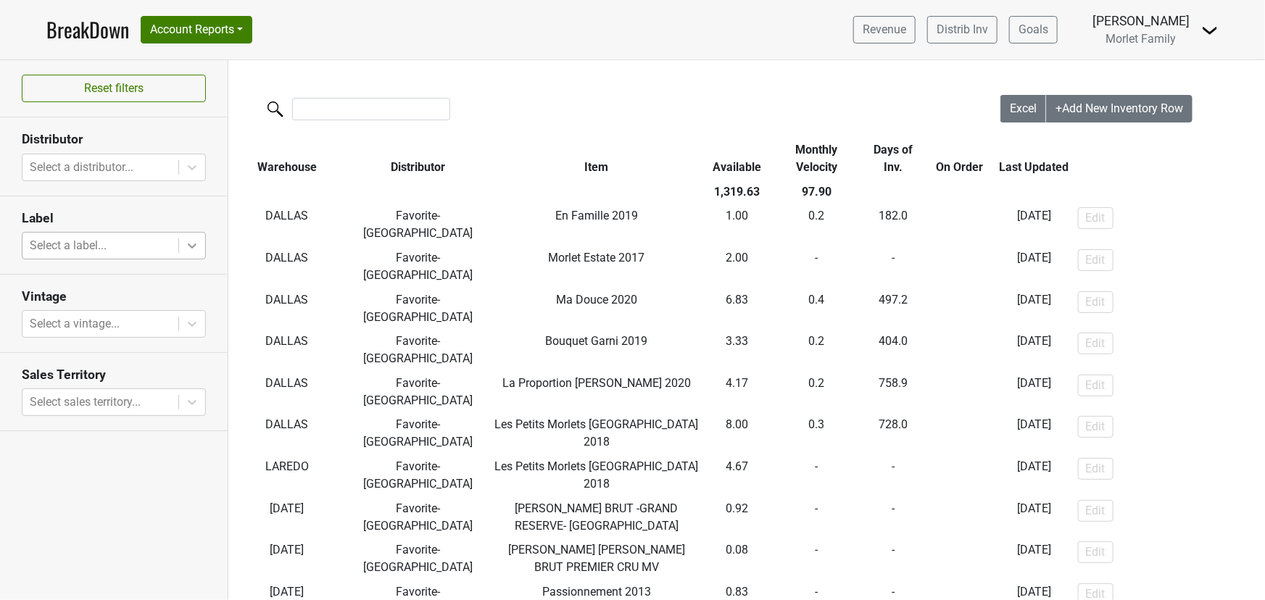
click at [197, 252] on icon at bounding box center [192, 245] width 14 height 14
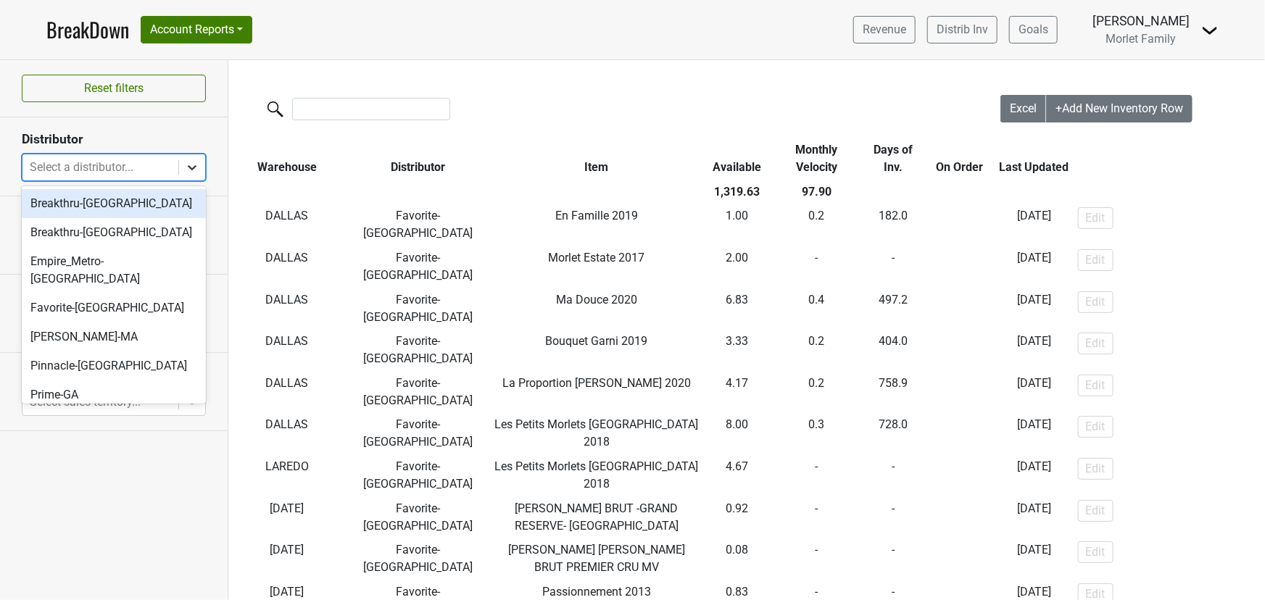
click at [201, 173] on div at bounding box center [192, 167] width 26 height 26
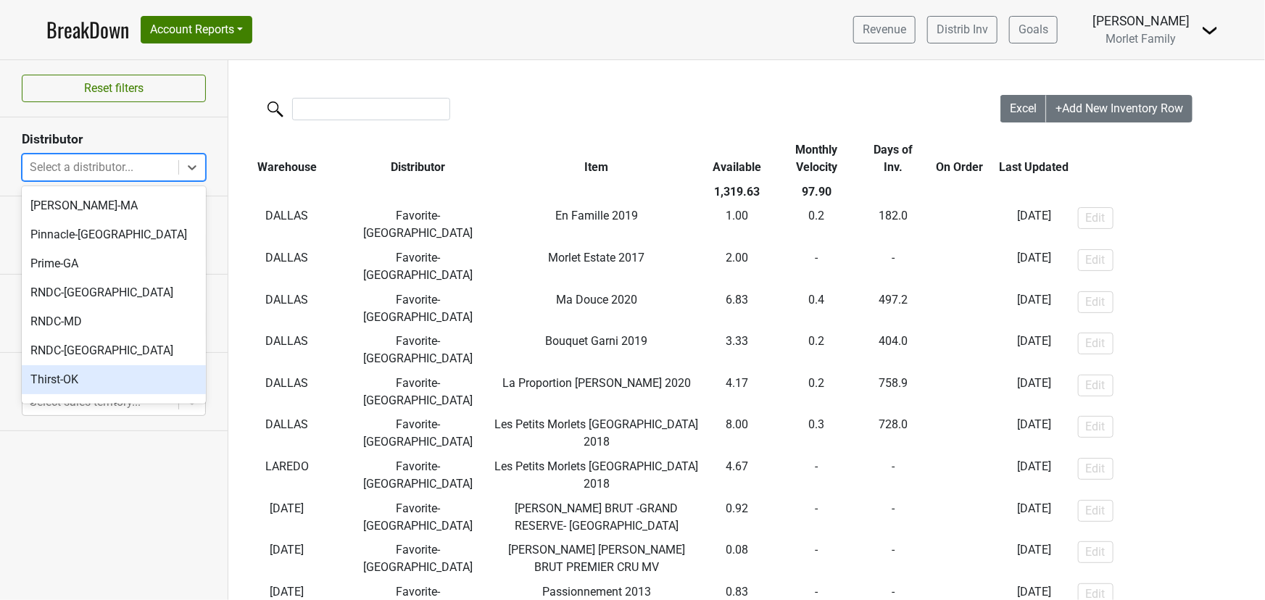
scroll to position [165, 0]
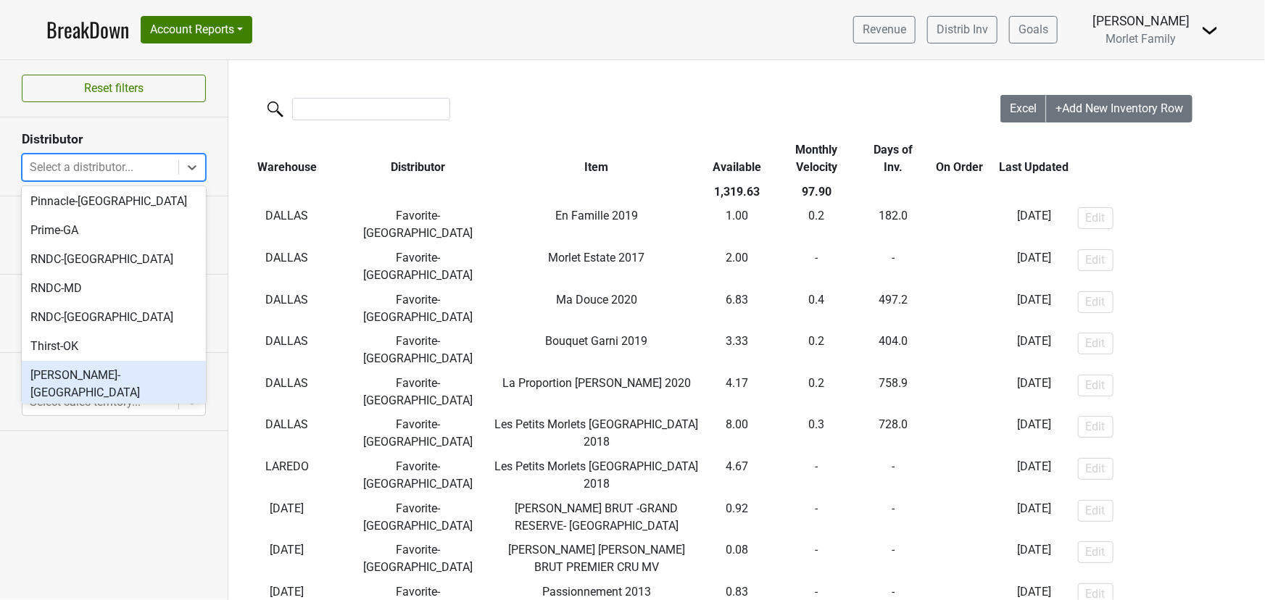
click at [109, 361] on div "Tryon-NC" at bounding box center [114, 384] width 184 height 46
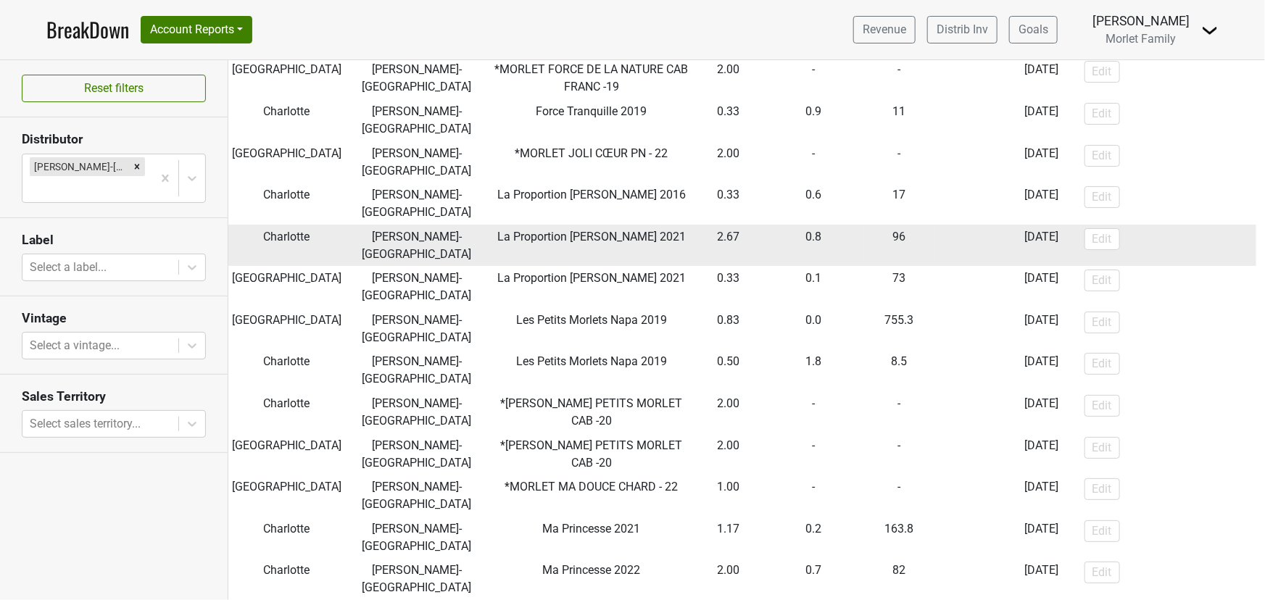
scroll to position [632, 0]
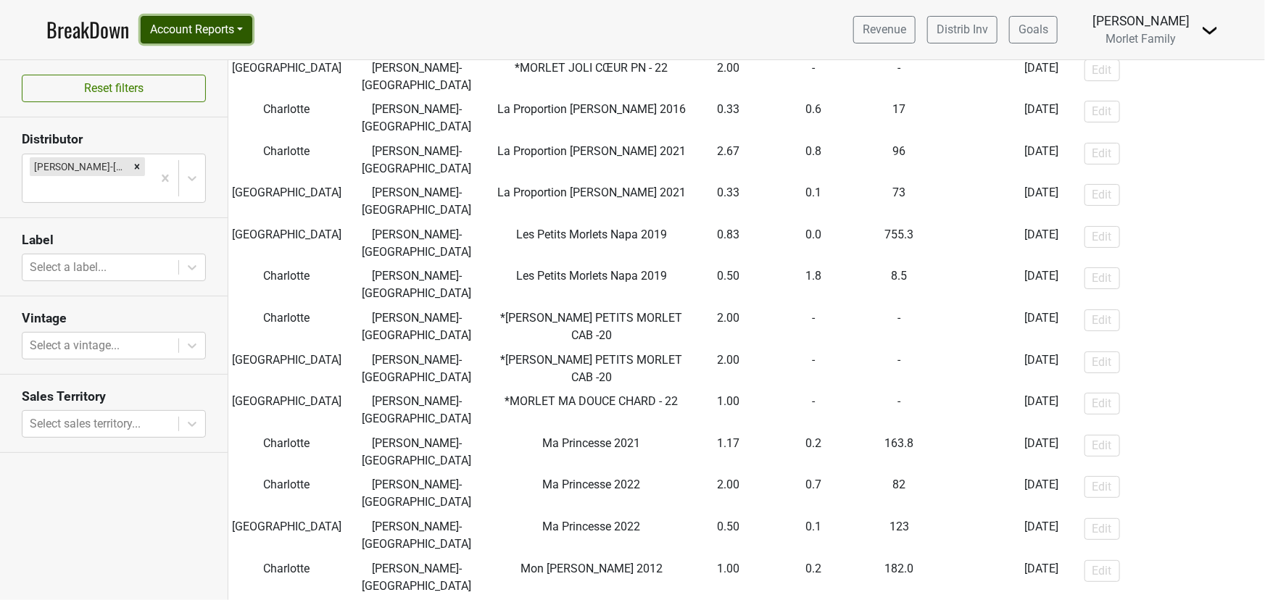
click at [199, 28] on button "Account Reports" at bounding box center [197, 30] width 112 height 28
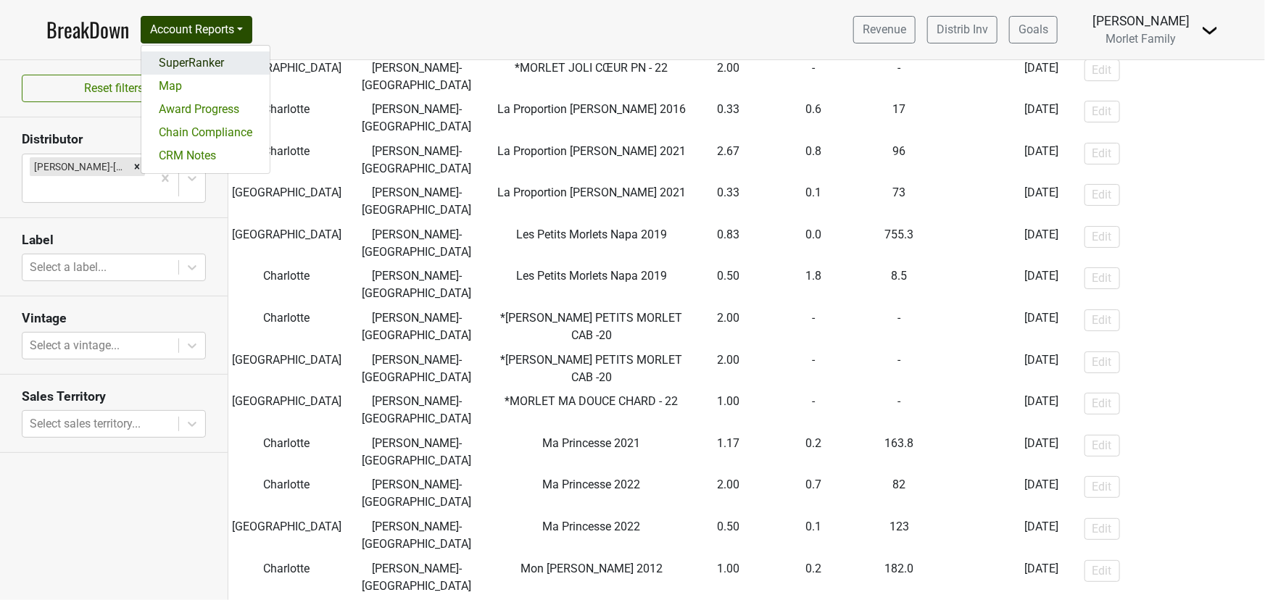
click at [191, 55] on link "SuperRanker" at bounding box center [205, 62] width 128 height 23
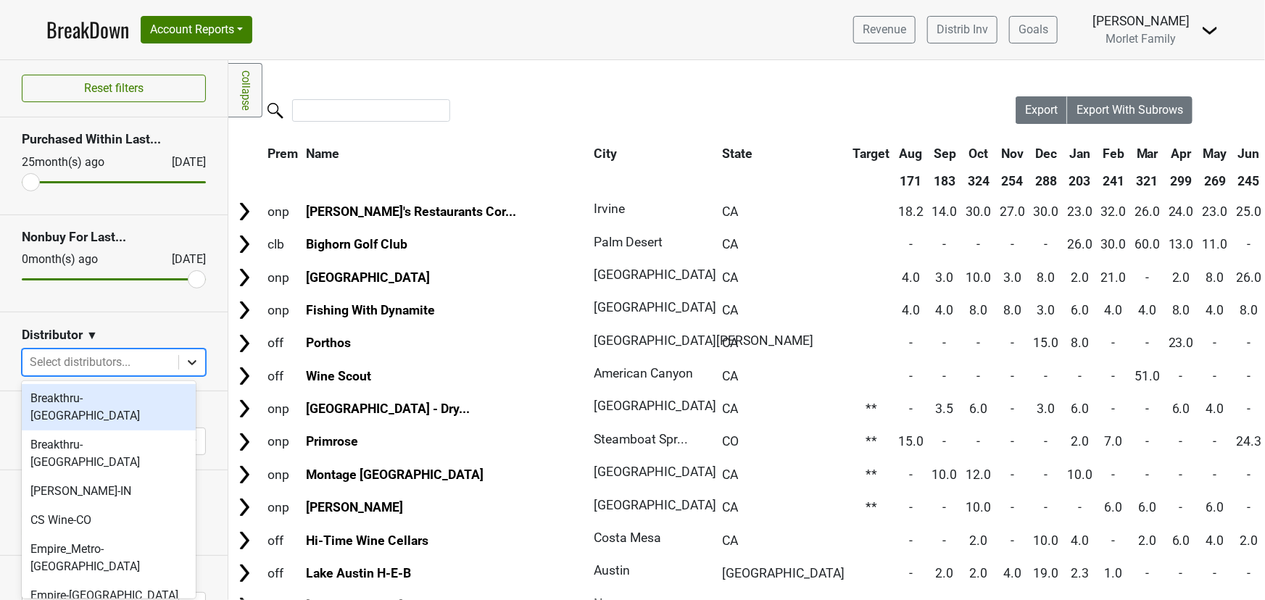
click at [179, 367] on div at bounding box center [192, 362] width 26 height 26
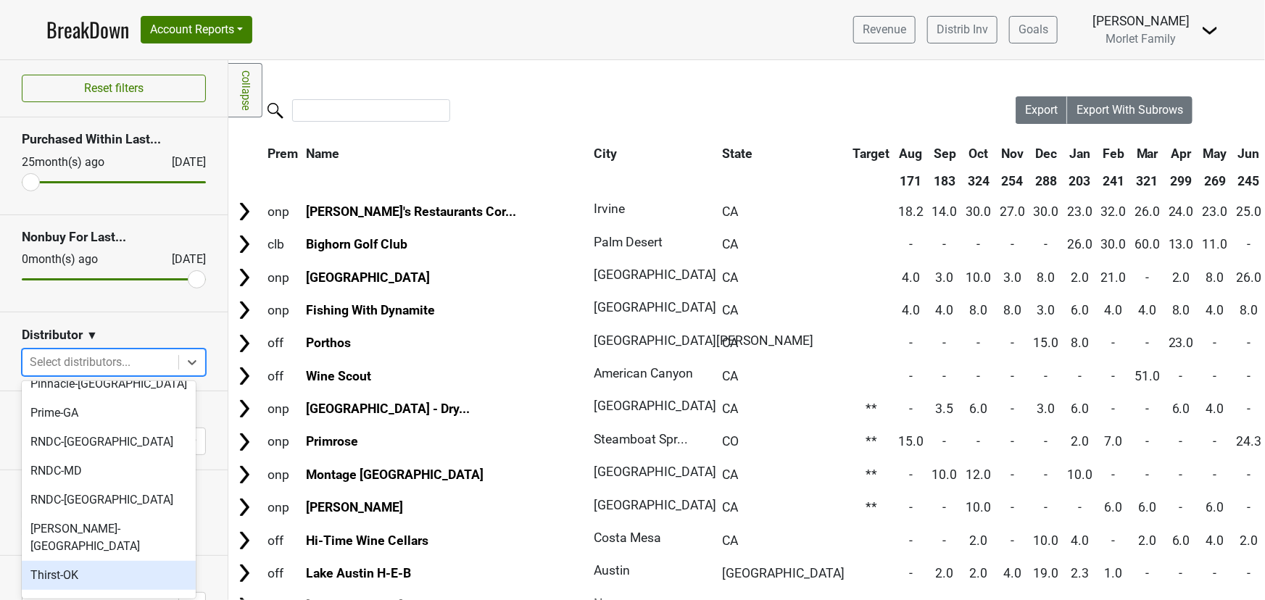
scroll to position [512, 0]
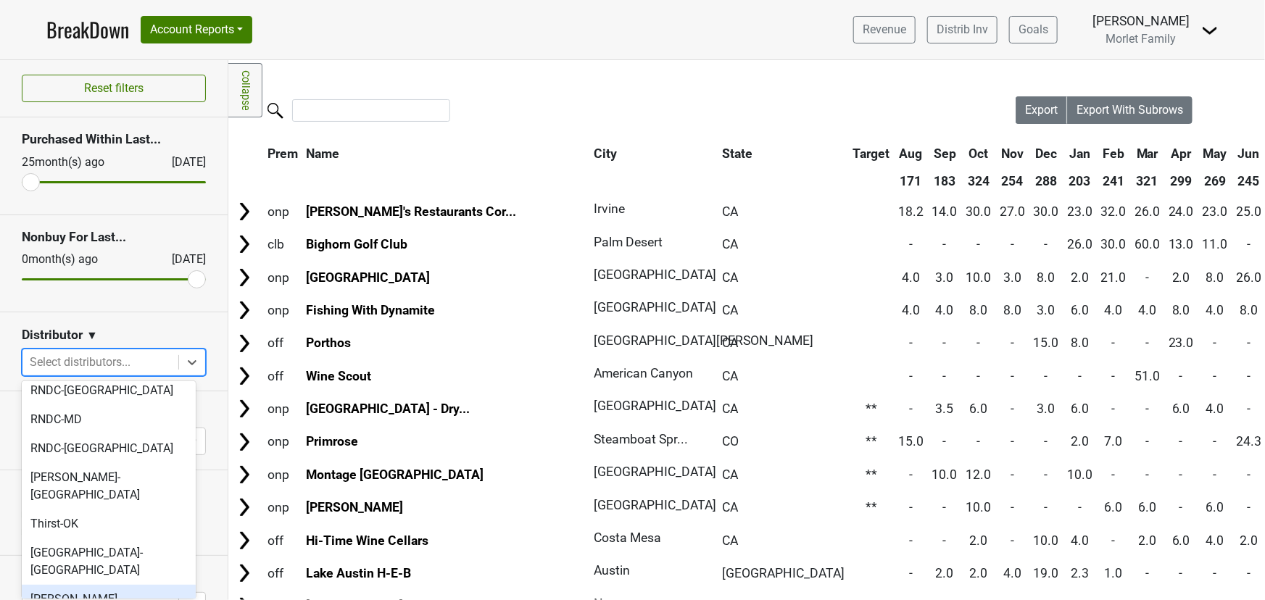
click at [94, 585] on div "[PERSON_NAME]-[GEOGRAPHIC_DATA]" at bounding box center [109, 608] width 174 height 46
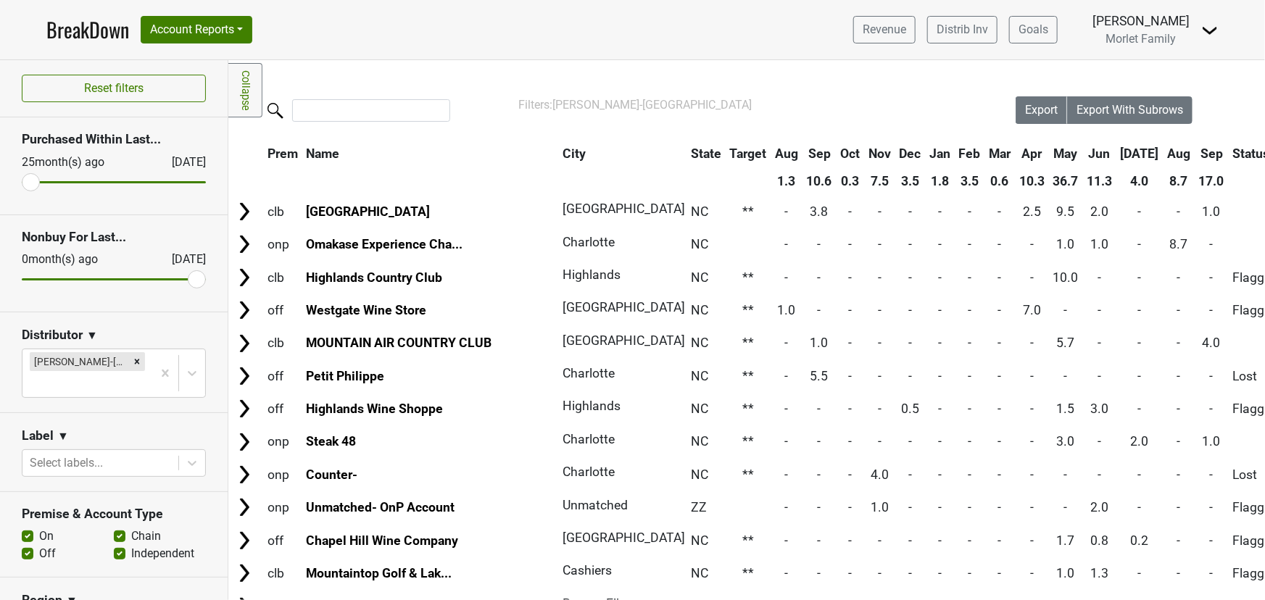
click at [559, 150] on th "City" at bounding box center [619, 154] width 120 height 26
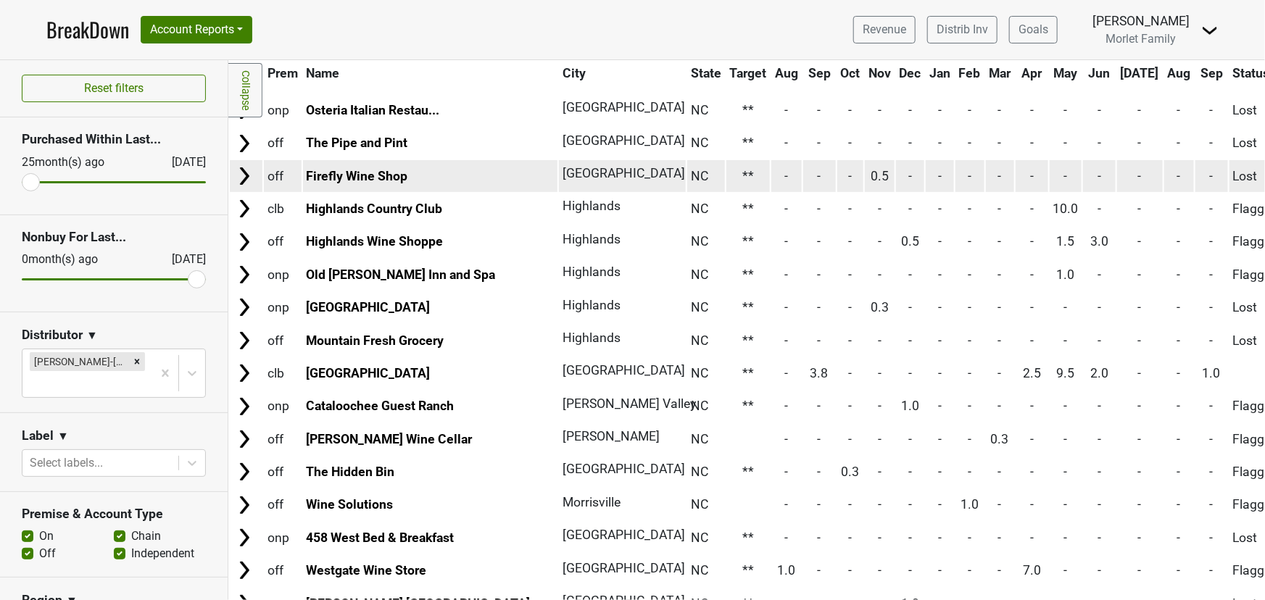
scroll to position [1515, 0]
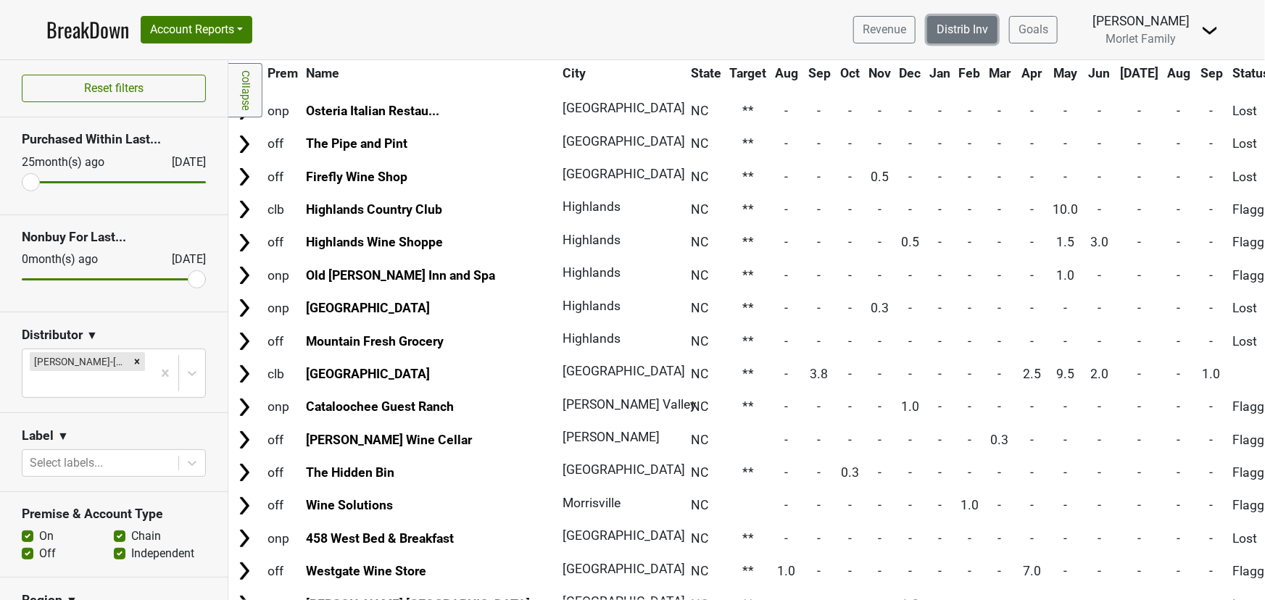
click at [928, 25] on link "Distrib Inv" at bounding box center [962, 30] width 70 height 28
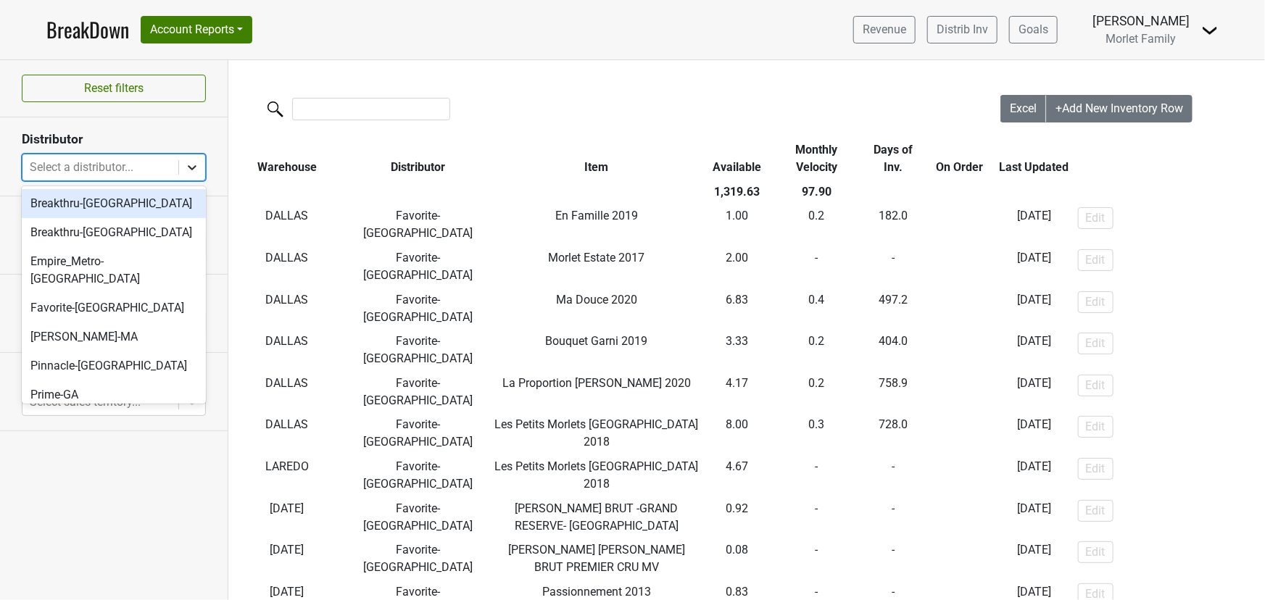
click at [191, 173] on icon at bounding box center [192, 167] width 14 height 14
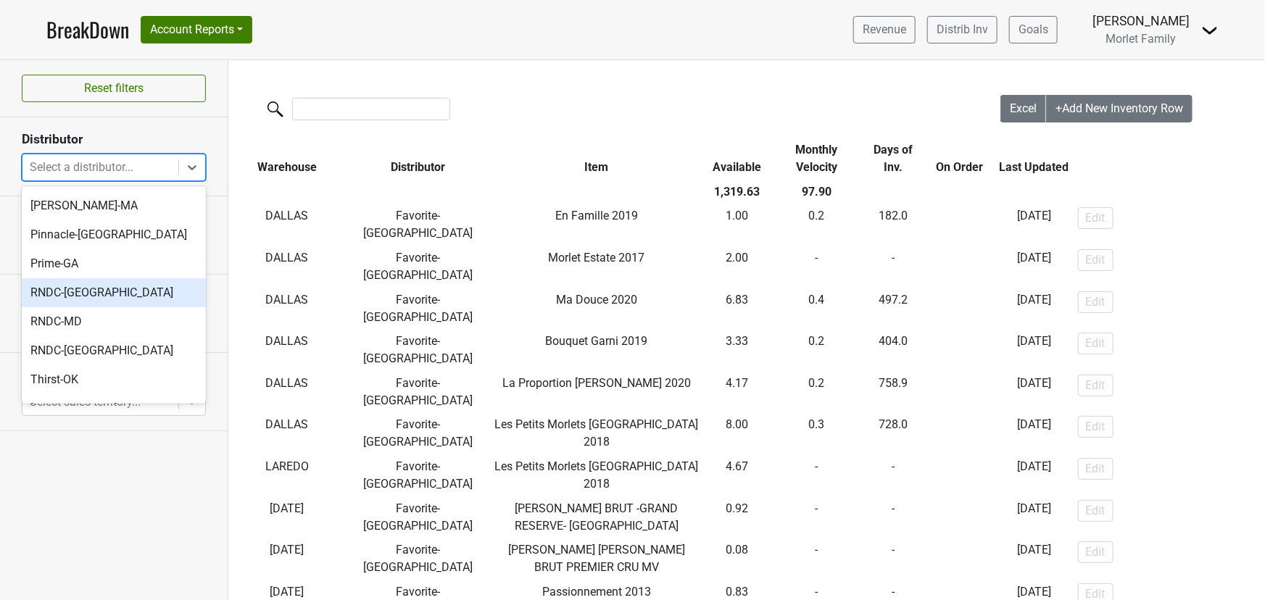
scroll to position [165, 0]
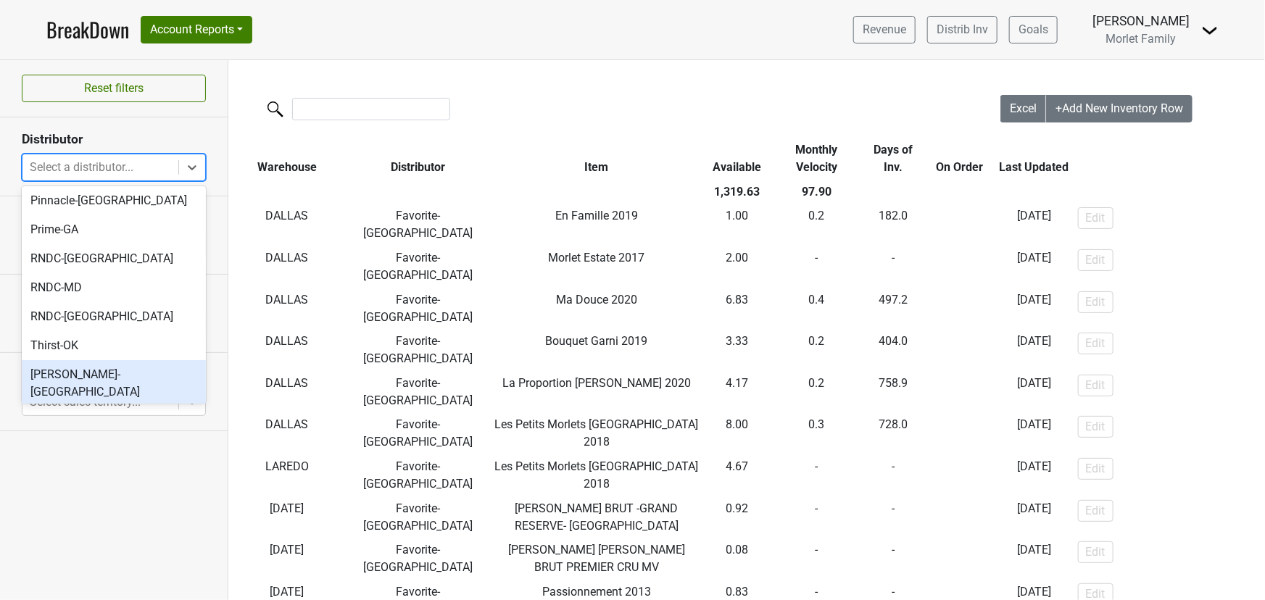
click at [121, 360] on div "[PERSON_NAME]-[GEOGRAPHIC_DATA]" at bounding box center [114, 383] width 184 height 46
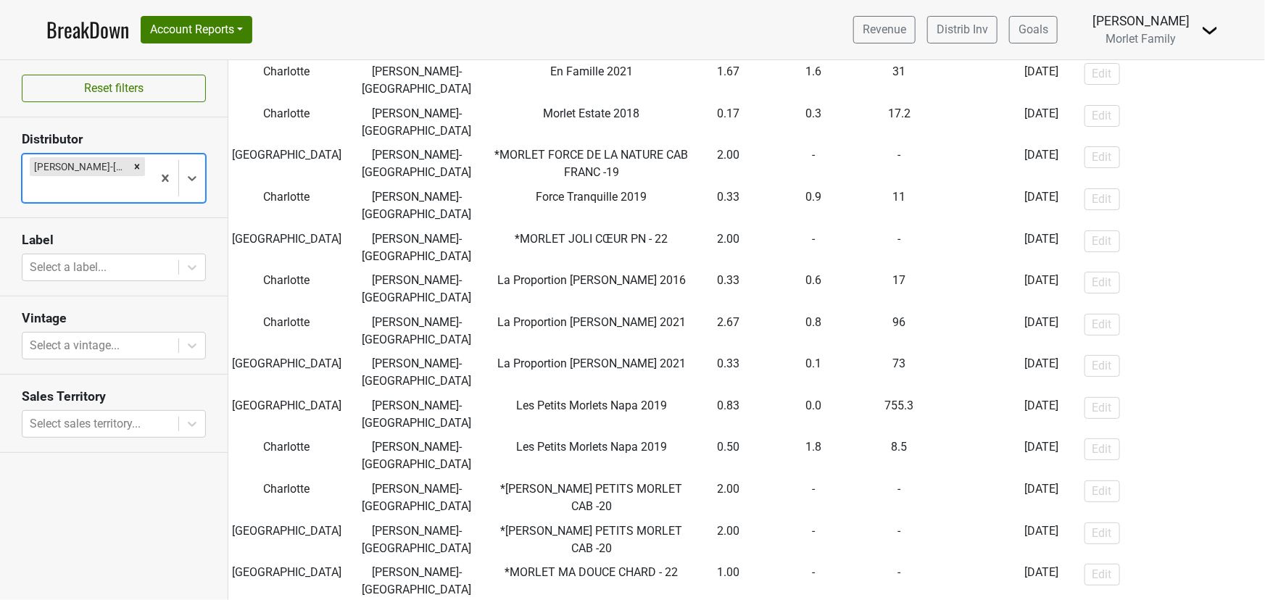
scroll to position [0, 0]
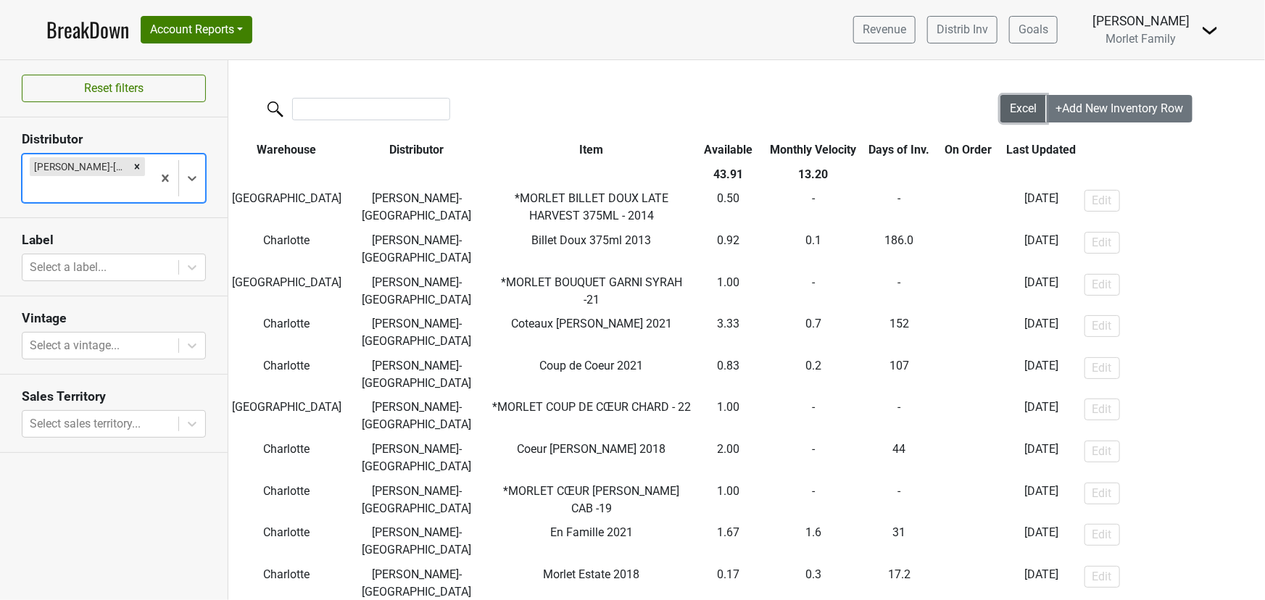
click at [1014, 104] on span "Excel" at bounding box center [1023, 108] width 27 height 14
